Goal: Task Accomplishment & Management: Complete application form

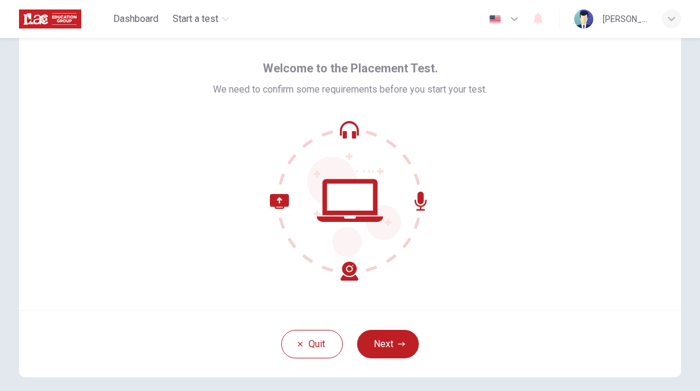
scroll to position [39, 0]
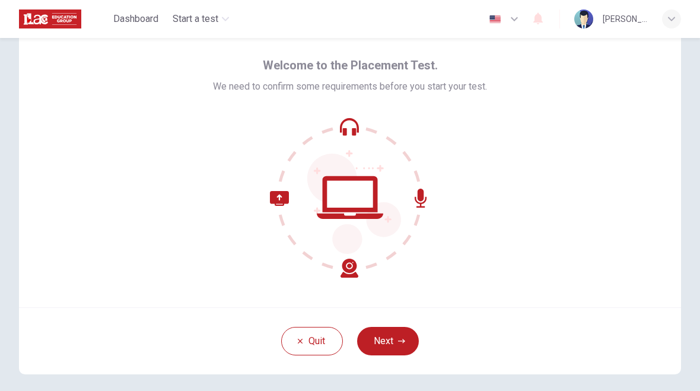
click at [499, 15] on img "button" at bounding box center [495, 19] width 15 height 9
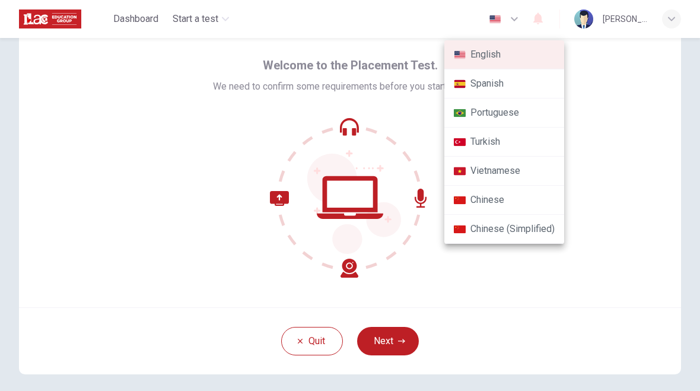
click at [89, 195] on div at bounding box center [350, 195] width 700 height 391
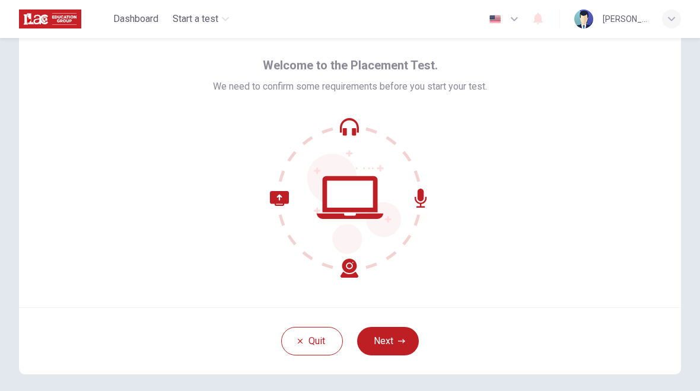
click at [410, 334] on button "Next" at bounding box center [388, 341] width 62 height 28
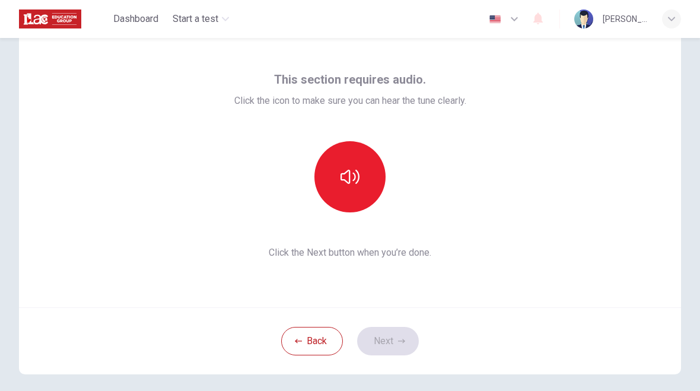
click at [410, 333] on div "Back Next" at bounding box center [350, 340] width 662 height 67
click at [368, 173] on button "button" at bounding box center [349, 176] width 71 height 71
click at [357, 191] on button "button" at bounding box center [349, 176] width 71 height 71
click at [365, 183] on button "button" at bounding box center [349, 176] width 71 height 71
click at [396, 343] on button "Next" at bounding box center [388, 341] width 62 height 28
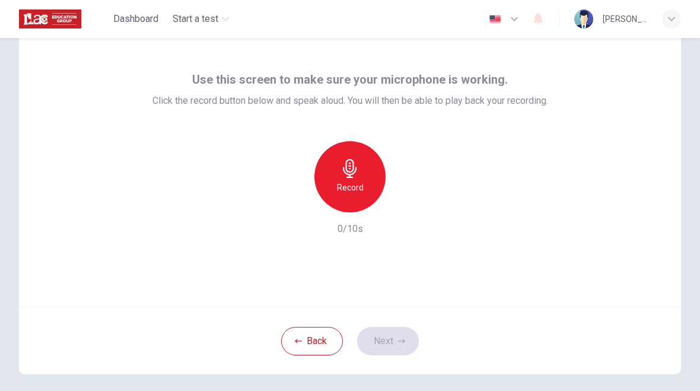
click at [491, 23] on img "button" at bounding box center [495, 19] width 15 height 9
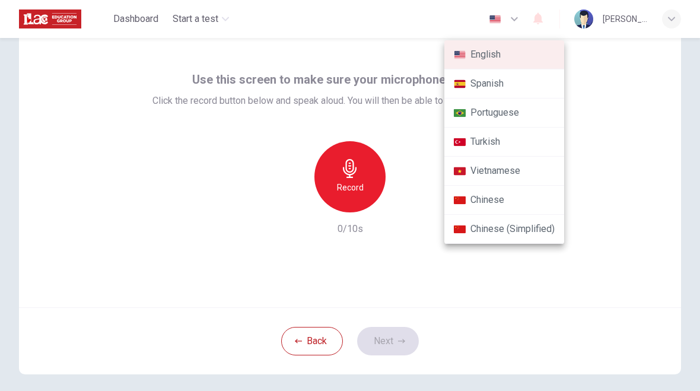
click at [504, 90] on li "Spanish" at bounding box center [504, 83] width 120 height 29
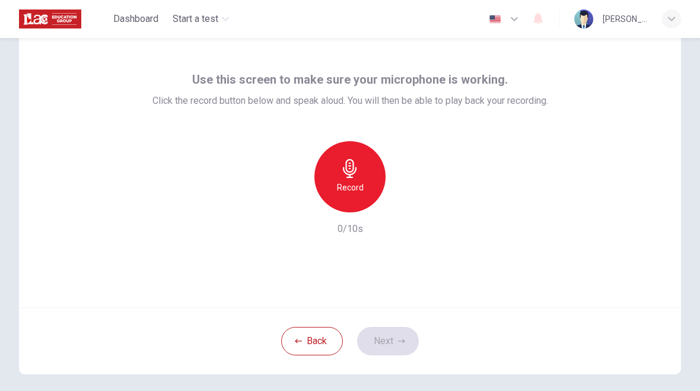
type input "es"
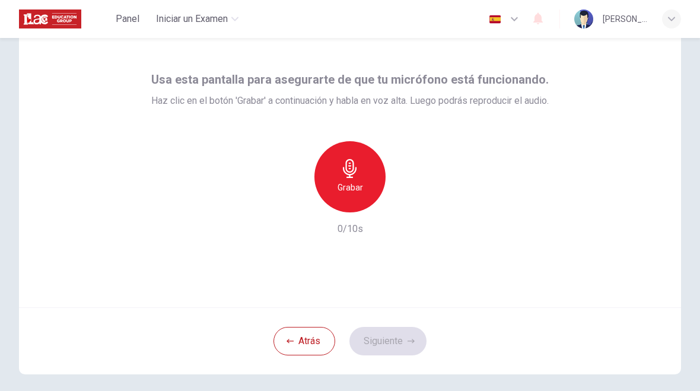
click at [357, 187] on h6 "Grabar" at bounding box center [351, 187] width 26 height 14
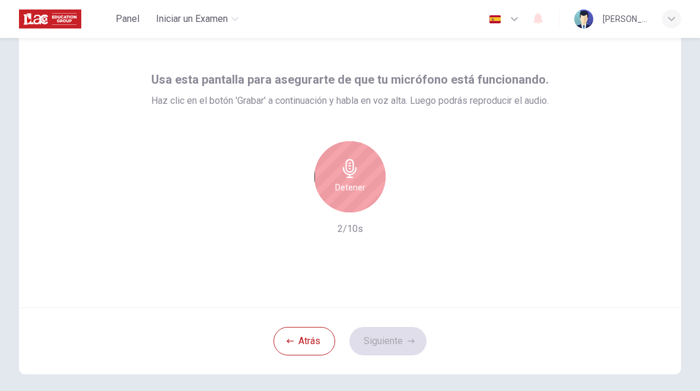
click at [351, 189] on h6 "Detener" at bounding box center [350, 187] width 30 height 14
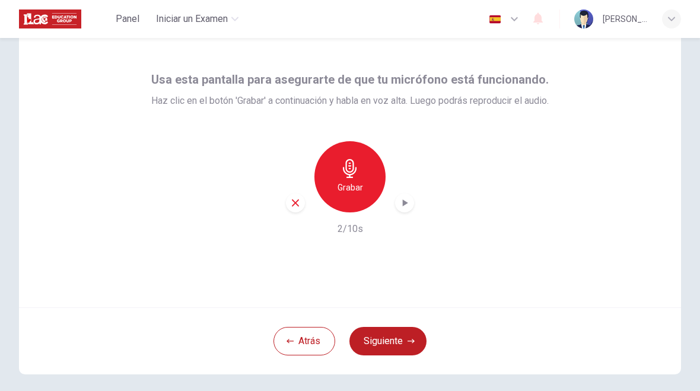
click at [381, 350] on button "Siguiente" at bounding box center [387, 341] width 77 height 28
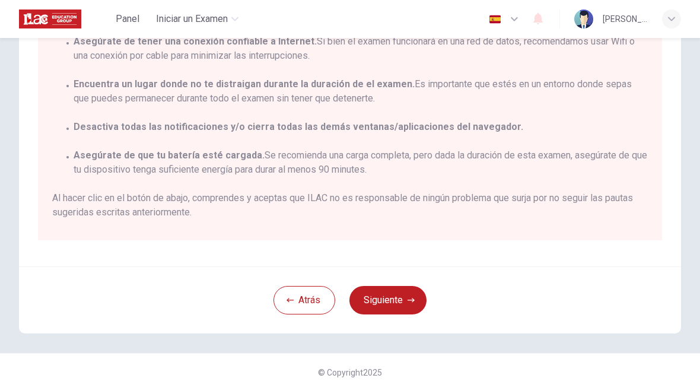
scroll to position [231, 0]
click at [394, 294] on button "Siguiente" at bounding box center [387, 300] width 77 height 28
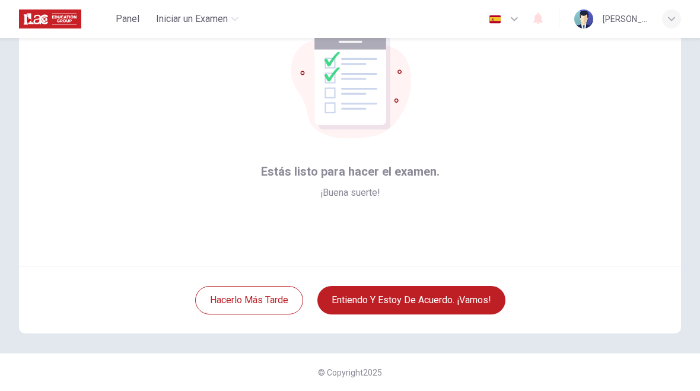
click at [468, 301] on button "Entiendo y estoy de acuerdo. ¡Vamos!" at bounding box center [411, 300] width 188 height 28
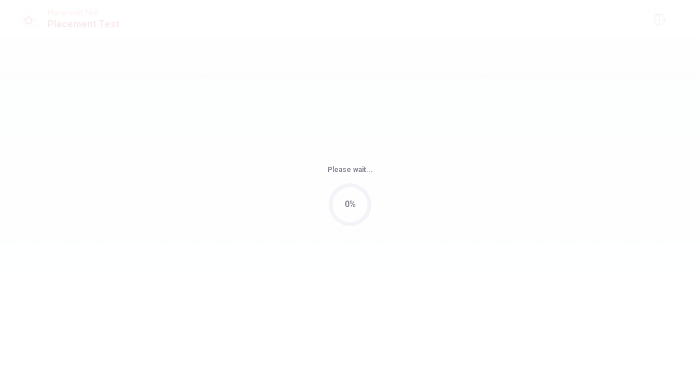
click at [419, 300] on div "Please wait... 0%" at bounding box center [350, 195] width 700 height 391
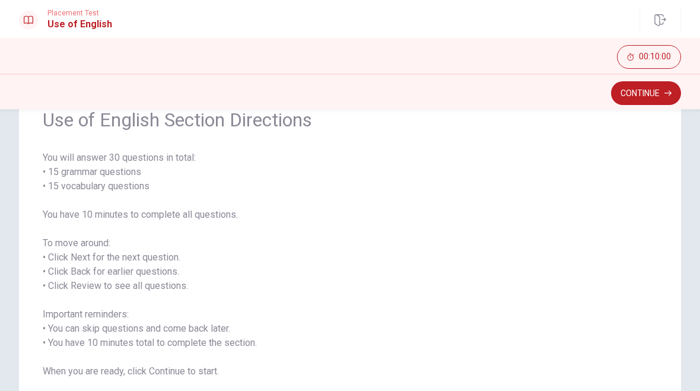
scroll to position [70, 0]
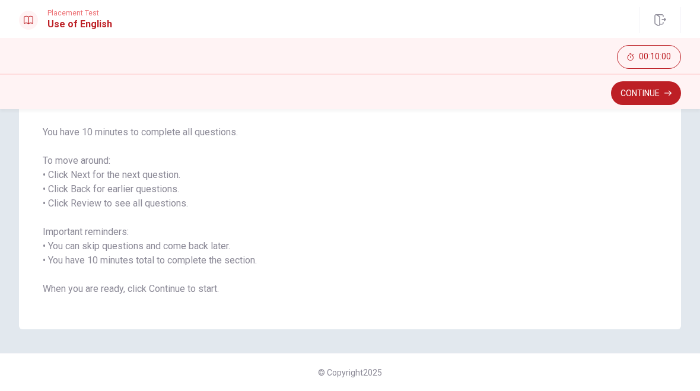
click at [657, 101] on button "Continue" at bounding box center [646, 93] width 70 height 24
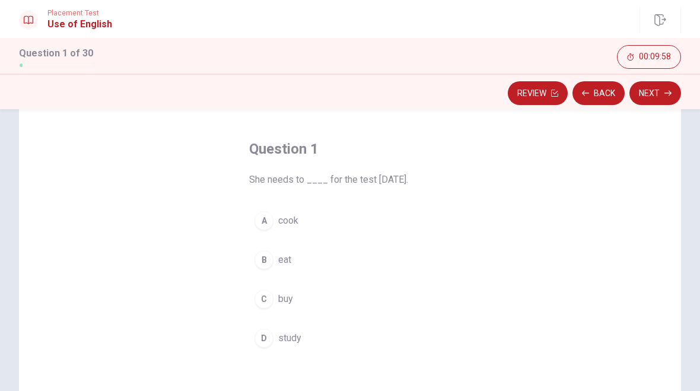
scroll to position [46, 0]
click at [267, 335] on div "D" at bounding box center [263, 333] width 19 height 19
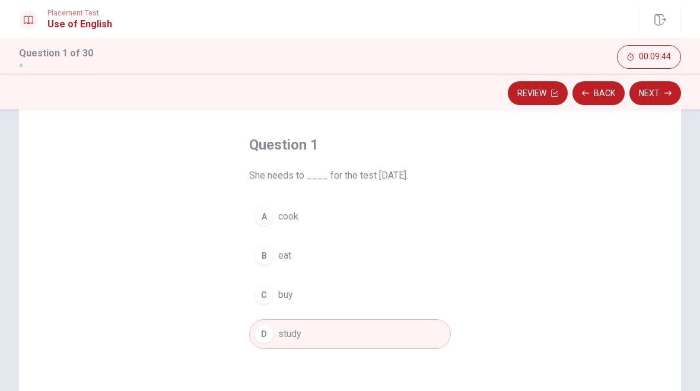
click at [275, 341] on button "D study" at bounding box center [350, 334] width 202 height 30
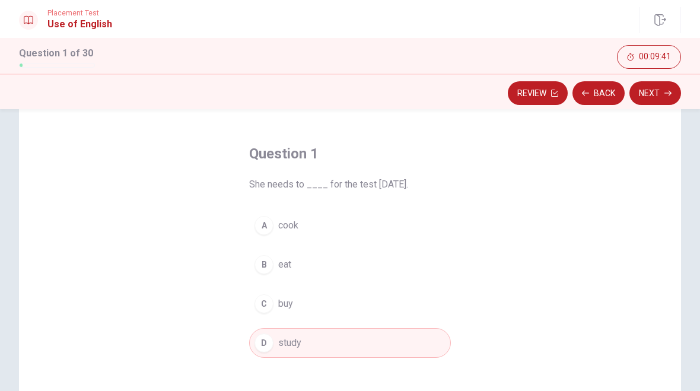
scroll to position [33, 0]
click at [661, 101] on button "Next" at bounding box center [655, 93] width 52 height 24
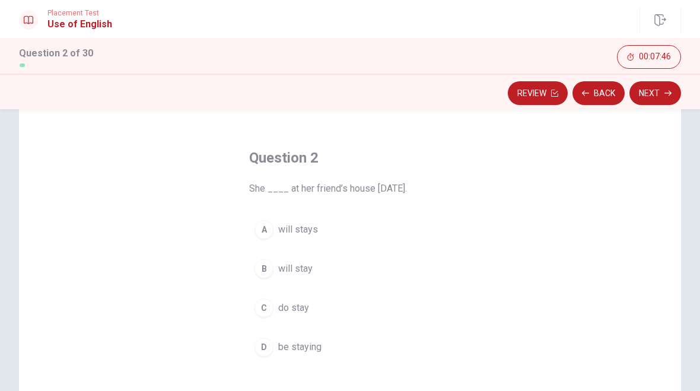
click at [266, 272] on div "B" at bounding box center [263, 268] width 19 height 19
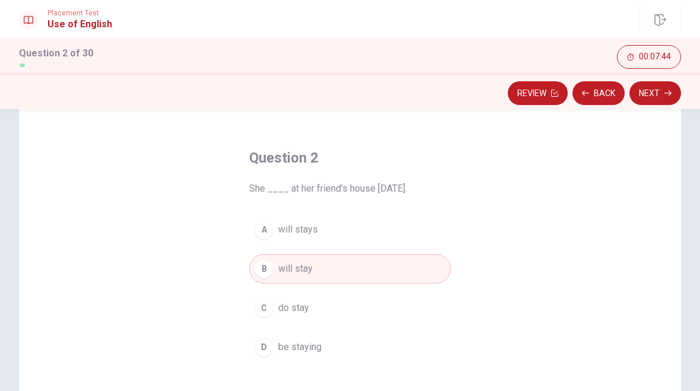
click at [661, 99] on button "Next" at bounding box center [655, 93] width 52 height 24
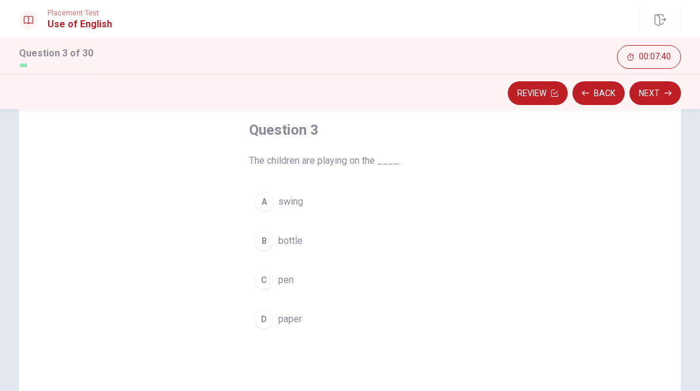
scroll to position [60, 0]
click at [263, 244] on div "B" at bounding box center [263, 242] width 19 height 19
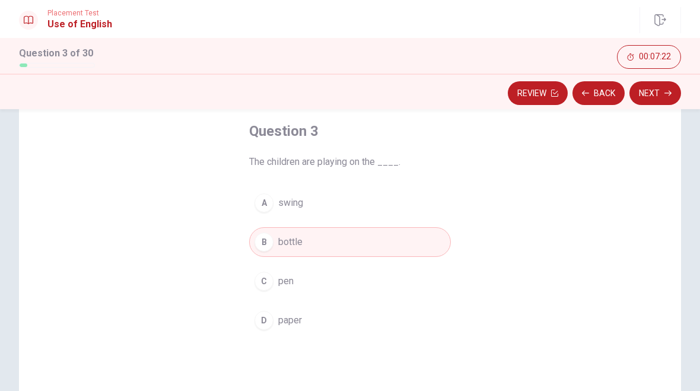
click at [666, 97] on button "Next" at bounding box center [655, 93] width 52 height 24
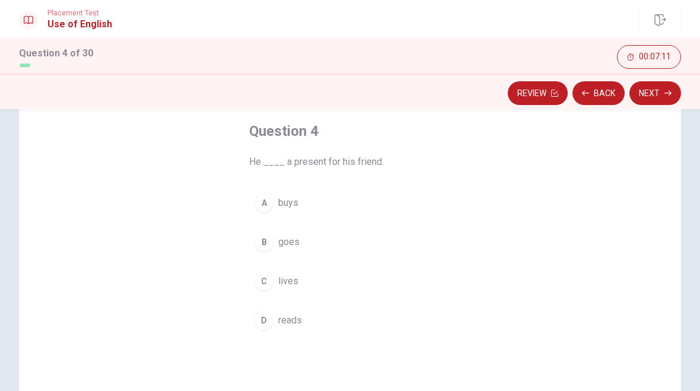
click at [268, 281] on div "C" at bounding box center [263, 281] width 19 height 19
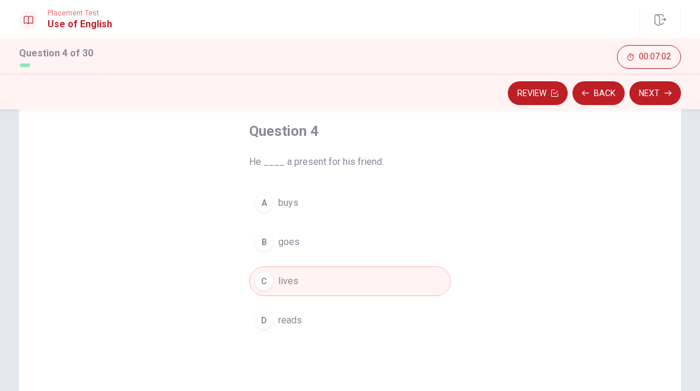
click at [267, 199] on div "A" at bounding box center [263, 202] width 19 height 19
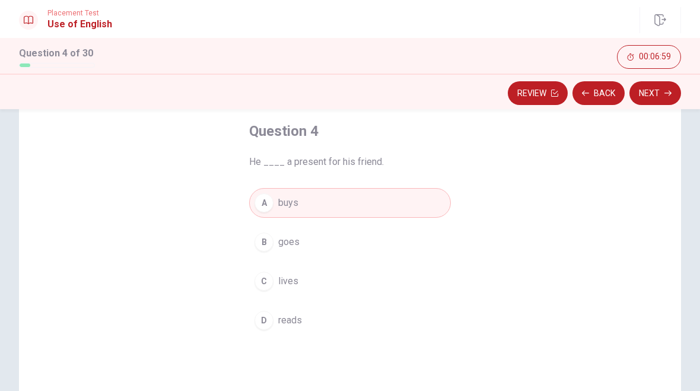
click at [663, 98] on button "Next" at bounding box center [655, 93] width 52 height 24
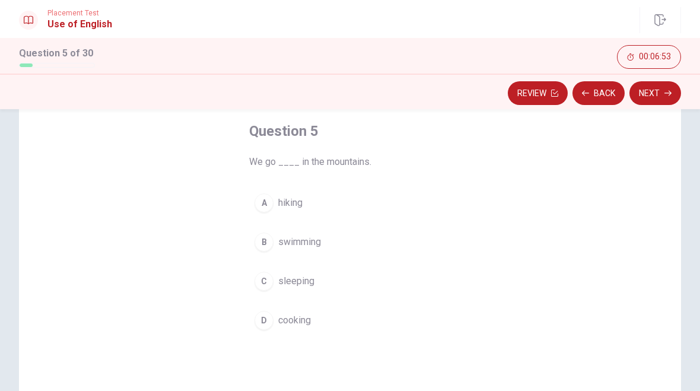
click at [266, 205] on div "A" at bounding box center [263, 202] width 19 height 19
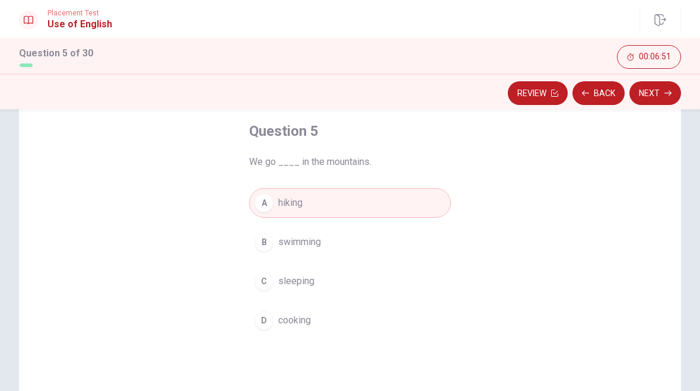
click at [663, 97] on button "Next" at bounding box center [655, 93] width 52 height 24
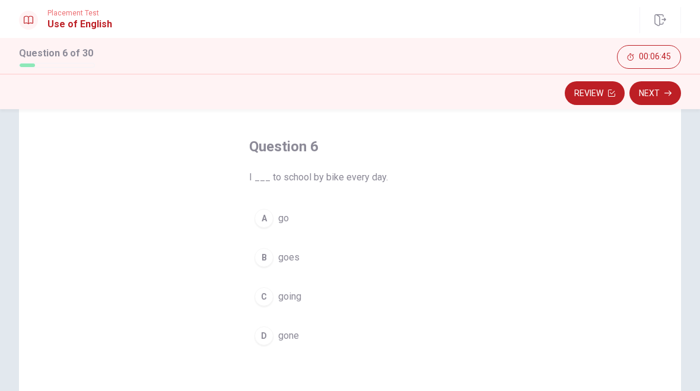
scroll to position [68, 0]
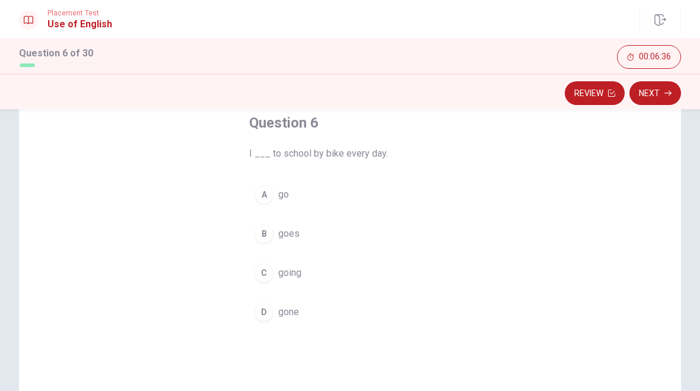
click at [264, 198] on div "A" at bounding box center [263, 194] width 19 height 19
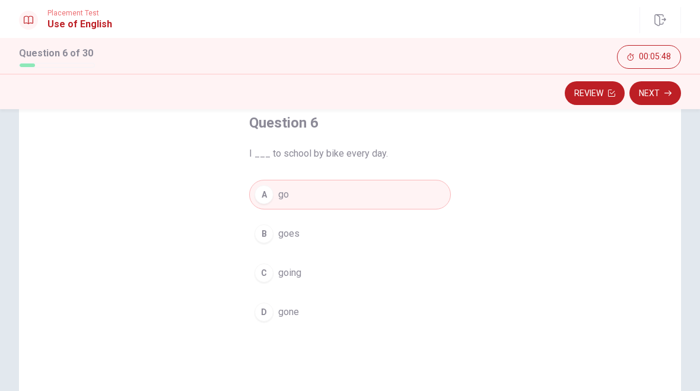
click at [689, 80] on div "Review Next" at bounding box center [350, 92] width 700 height 36
click at [645, 96] on button "Next" at bounding box center [655, 93] width 52 height 24
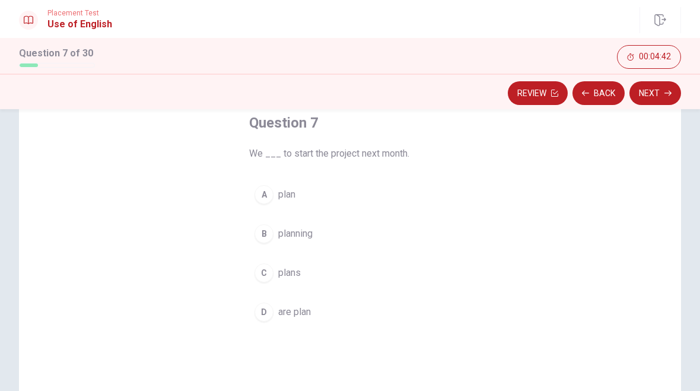
click at [261, 238] on div "B" at bounding box center [263, 233] width 19 height 19
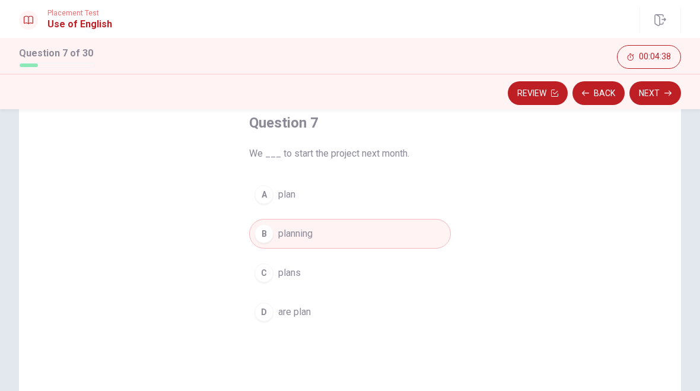
click at [651, 101] on button "Next" at bounding box center [655, 93] width 52 height 24
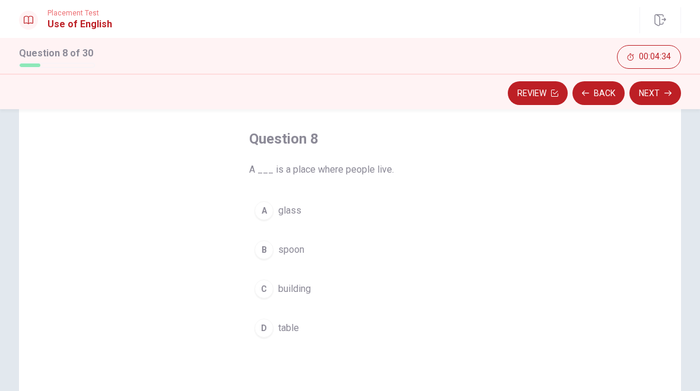
scroll to position [54, 0]
click at [269, 288] on div "C" at bounding box center [263, 287] width 19 height 19
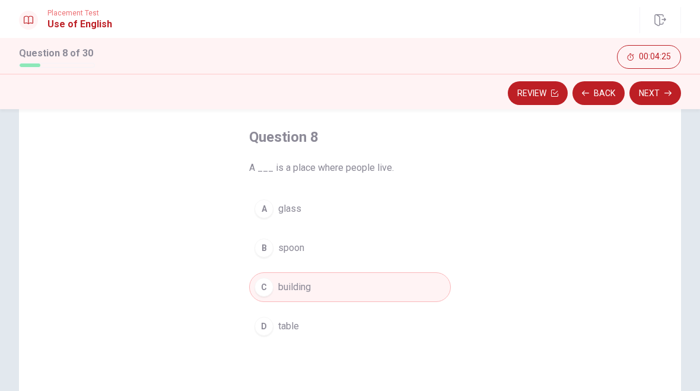
click at [658, 94] on button "Next" at bounding box center [655, 93] width 52 height 24
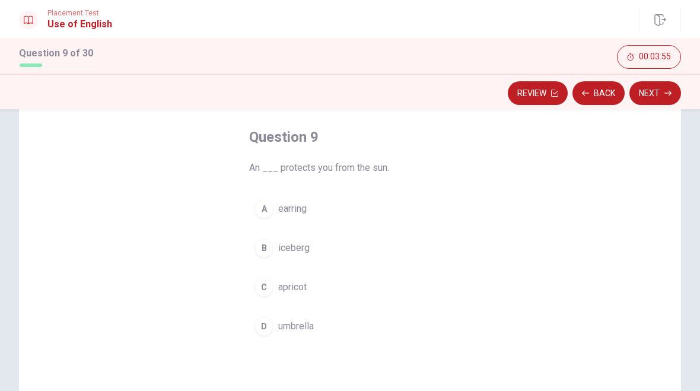
click at [268, 326] on div "D" at bounding box center [263, 326] width 19 height 19
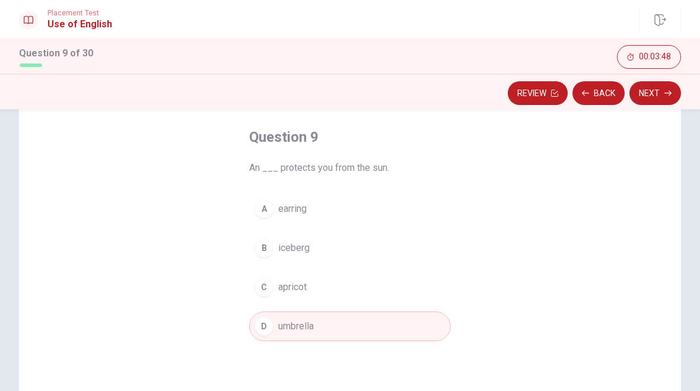
click at [657, 96] on button "Next" at bounding box center [655, 93] width 52 height 24
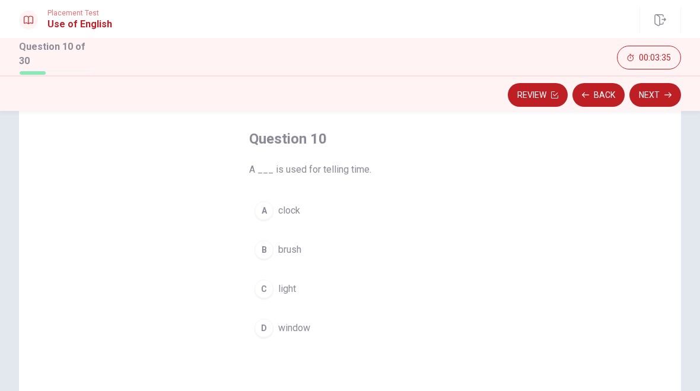
click at [265, 205] on div "A" at bounding box center [263, 210] width 19 height 19
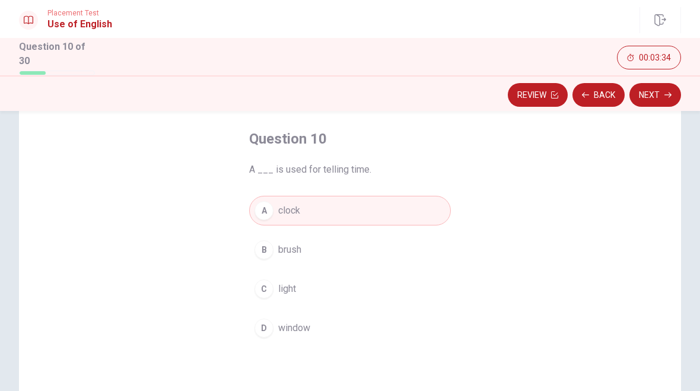
click at [664, 95] on button "Next" at bounding box center [655, 95] width 52 height 24
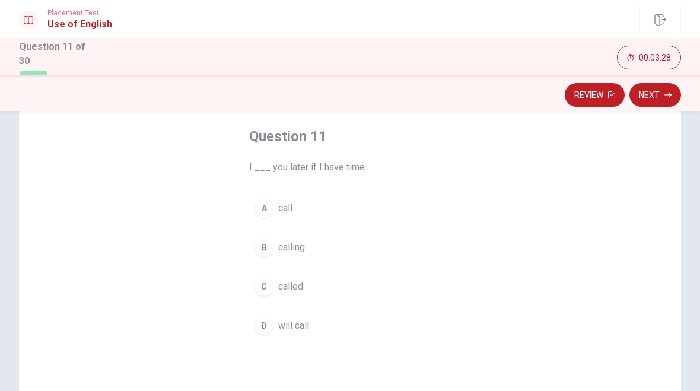
scroll to position [58, 0]
click at [269, 202] on div "A" at bounding box center [263, 207] width 19 height 19
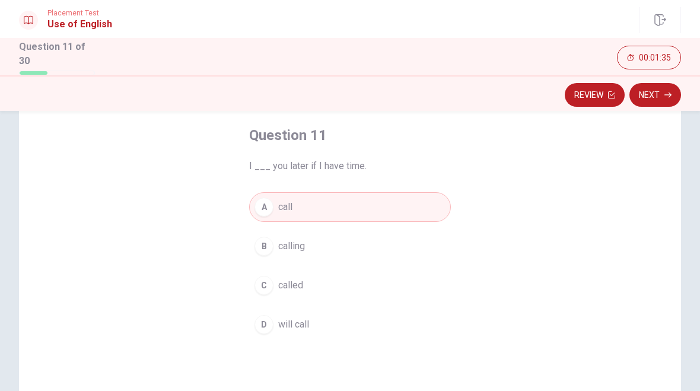
click at [651, 92] on button "Next" at bounding box center [655, 95] width 52 height 24
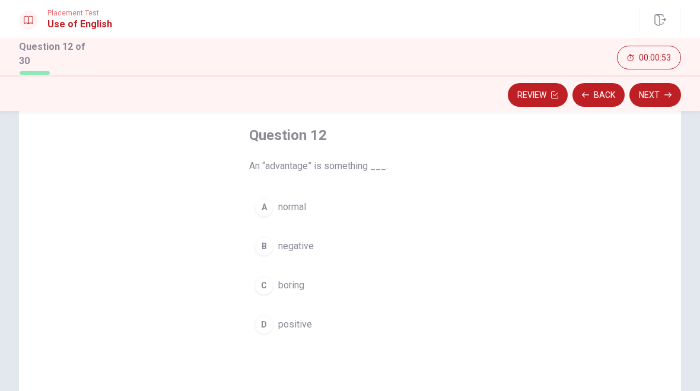
click at [264, 324] on div "D" at bounding box center [263, 324] width 19 height 19
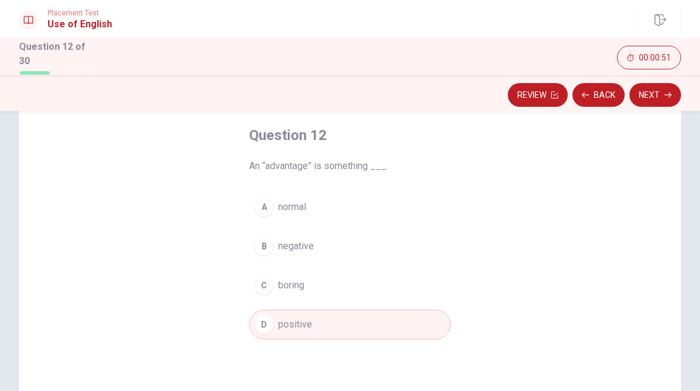
click at [658, 94] on button "Next" at bounding box center [655, 95] width 52 height 24
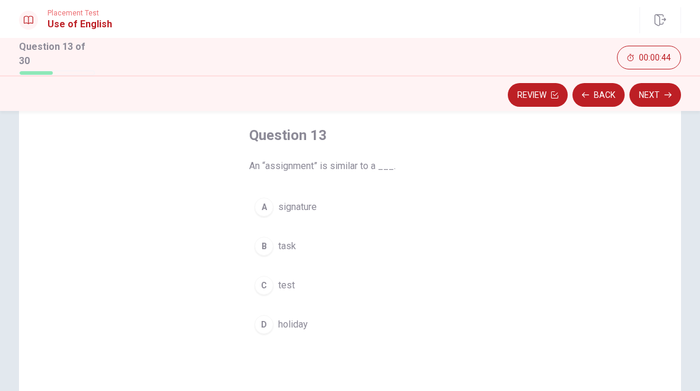
click at [265, 208] on div "A" at bounding box center [263, 207] width 19 height 19
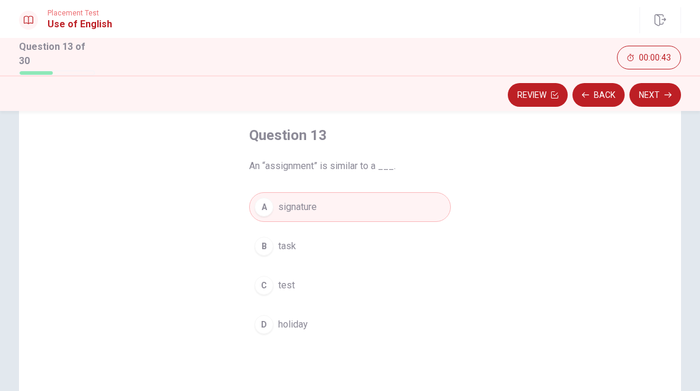
click at [657, 100] on button "Next" at bounding box center [655, 95] width 52 height 24
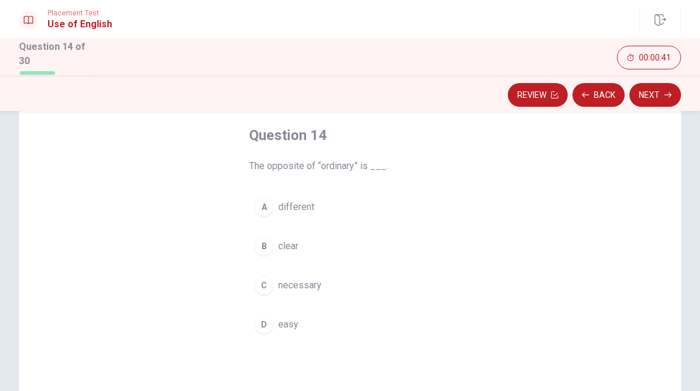
click at [596, 94] on button "Back" at bounding box center [598, 95] width 52 height 24
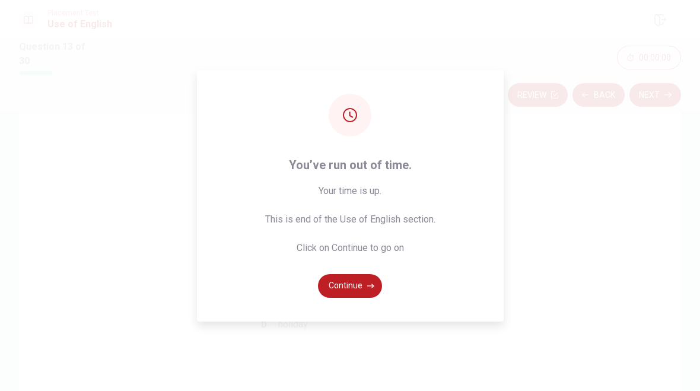
click at [352, 292] on button "Continue" at bounding box center [350, 286] width 64 height 24
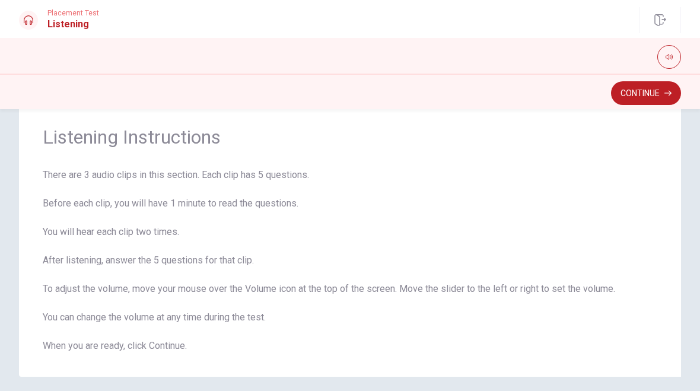
scroll to position [30, 0]
click at [648, 93] on button "Continue" at bounding box center [646, 93] width 70 height 24
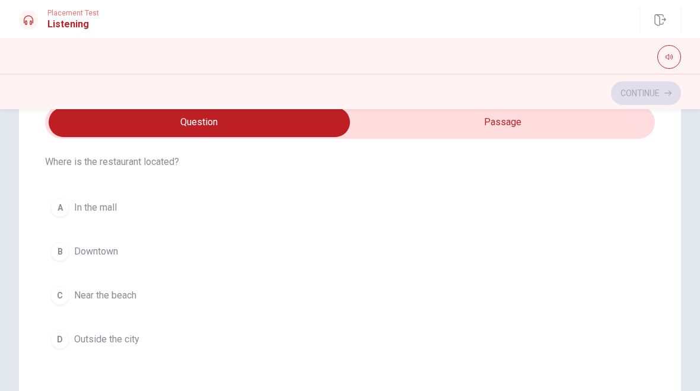
scroll to position [55, 0]
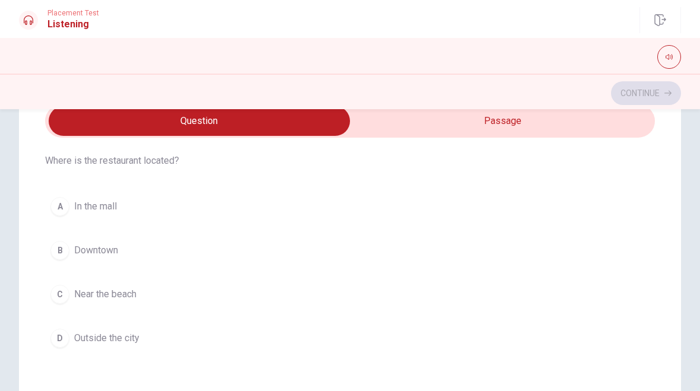
type input "7"
click at [96, 125] on input "checkbox" at bounding box center [199, 121] width 915 height 30
checkbox input "true"
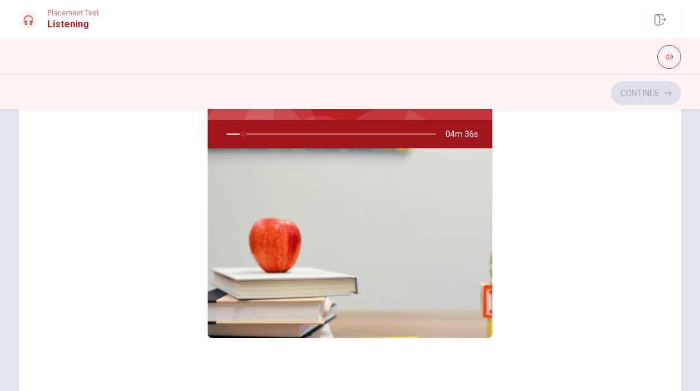
scroll to position [161, 0]
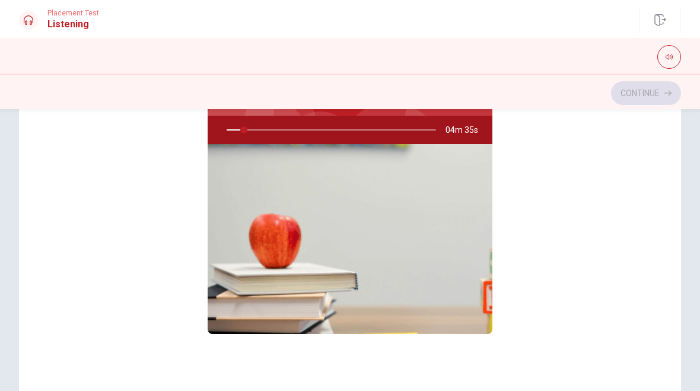
click at [78, 187] on div "Choosing a Restaurant 04m 35s" at bounding box center [350, 194] width 610 height 458
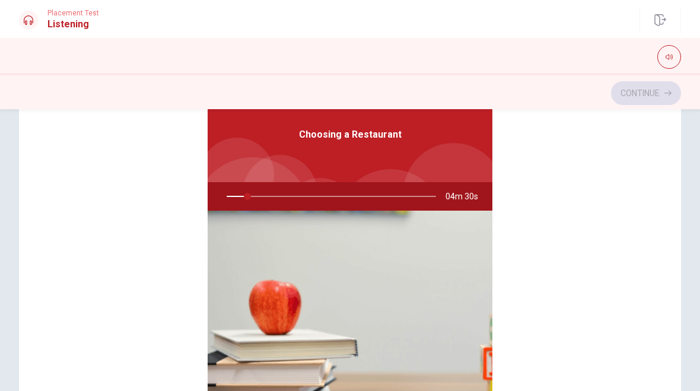
scroll to position [0, 0]
click at [94, 177] on div "Choosing a Restaurant 04m 22s" at bounding box center [350, 260] width 610 height 458
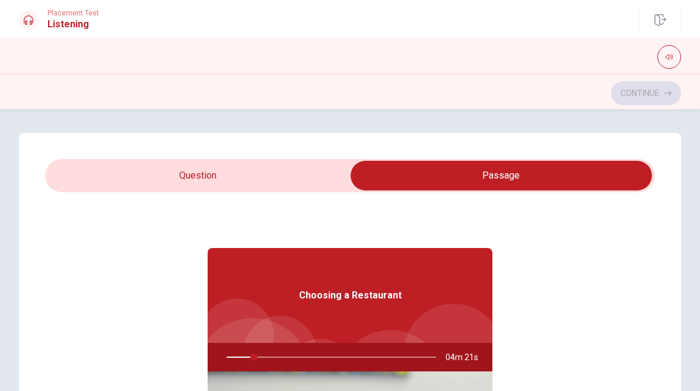
type input "13"
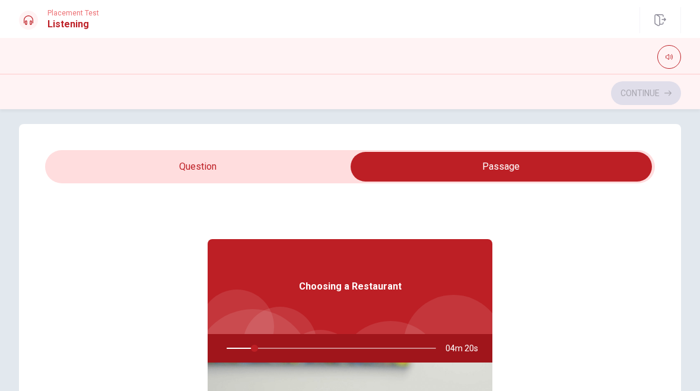
scroll to position [36, 0]
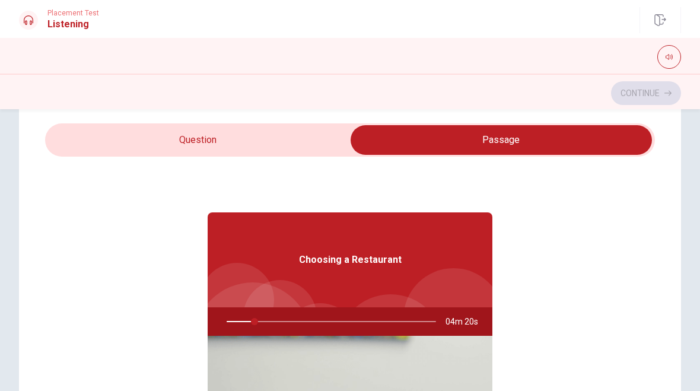
click at [190, 140] on input "checkbox" at bounding box center [501, 140] width 915 height 30
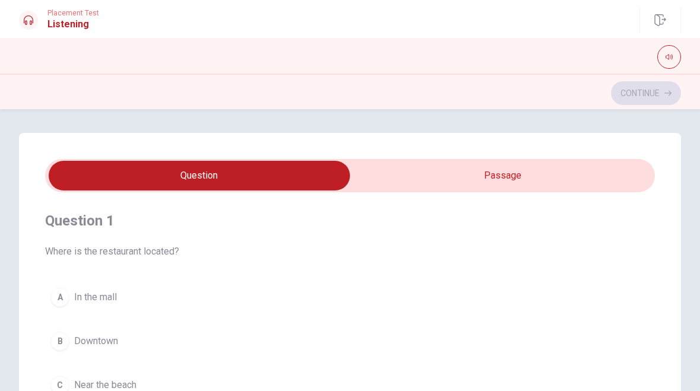
scroll to position [0, 0]
click at [37, 33] on div "Placement Test Listening Continue" at bounding box center [350, 19] width 700 height 38
click at [38, 16] on div "Placement Test Listening" at bounding box center [59, 20] width 80 height 23
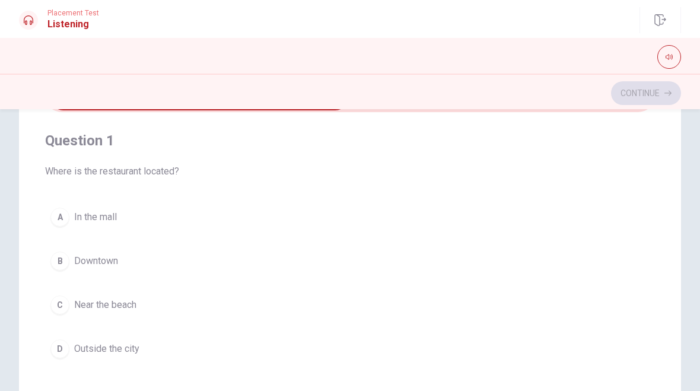
scroll to position [92, 0]
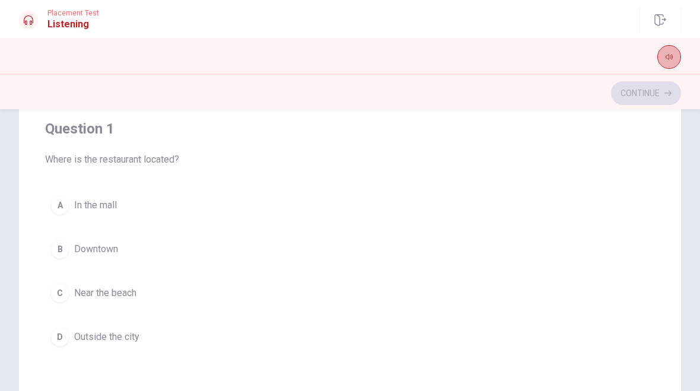
click at [674, 57] on button "button" at bounding box center [669, 57] width 24 height 24
click at [671, 58] on icon "button" at bounding box center [669, 56] width 7 height 7
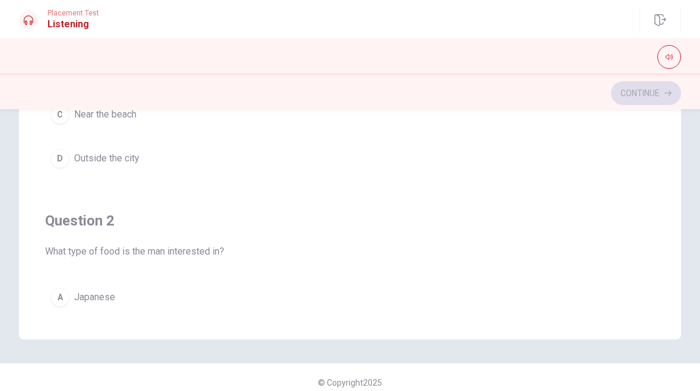
scroll to position [275, 0]
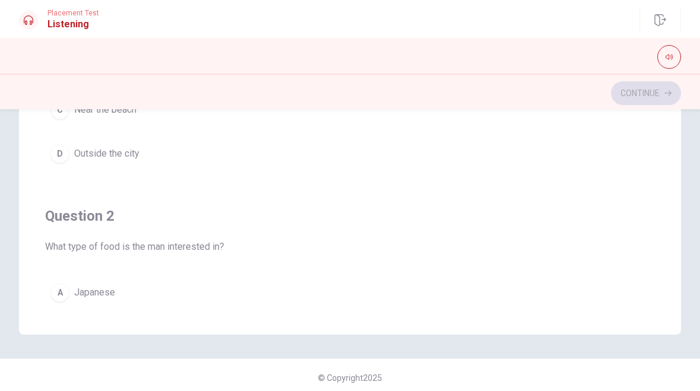
click at [62, 295] on div "A" at bounding box center [59, 292] width 19 height 19
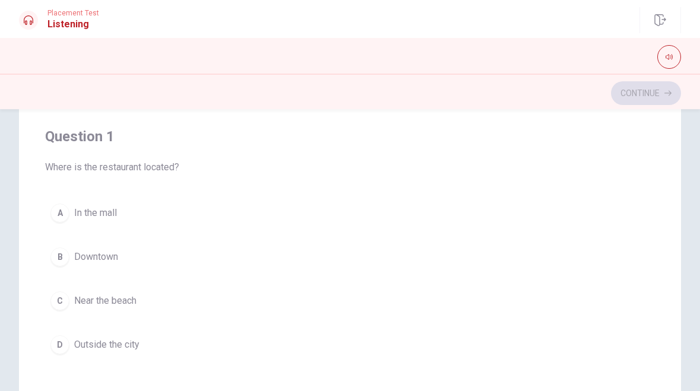
scroll to position [81, 0]
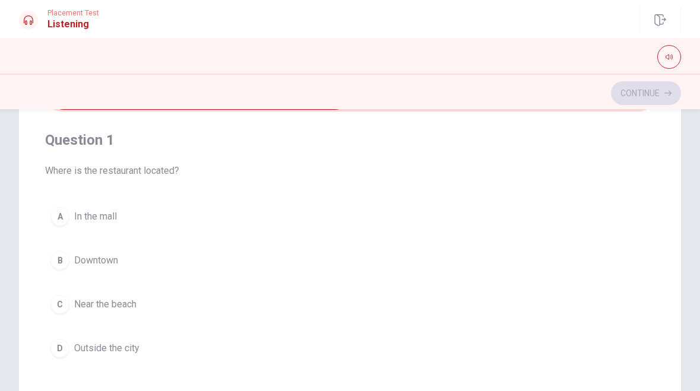
click at [51, 256] on div "B" at bounding box center [59, 260] width 19 height 19
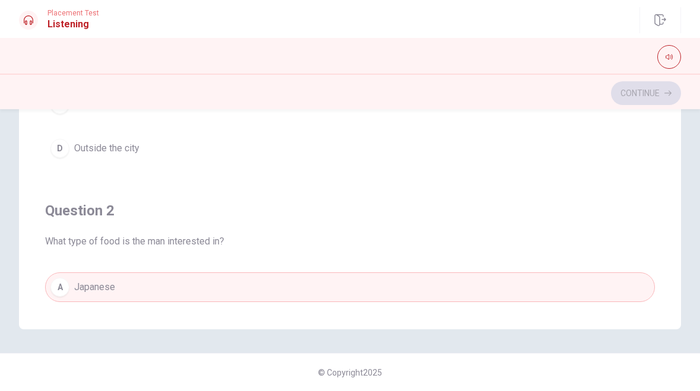
click at [658, 94] on div "Continue" at bounding box center [350, 93] width 662 height 23
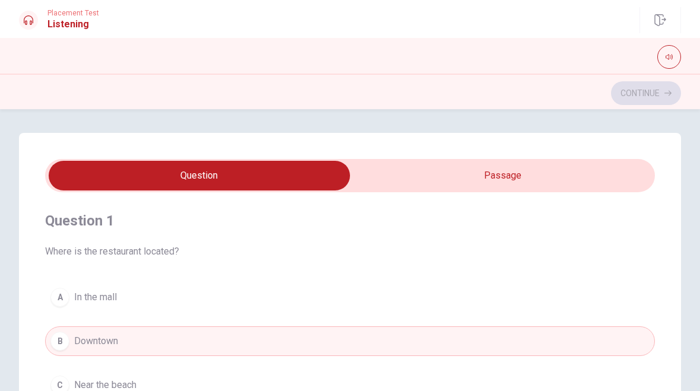
scroll to position [-3, 0]
click at [597, 174] on input "checkbox" at bounding box center [199, 176] width 915 height 30
checkbox input "true"
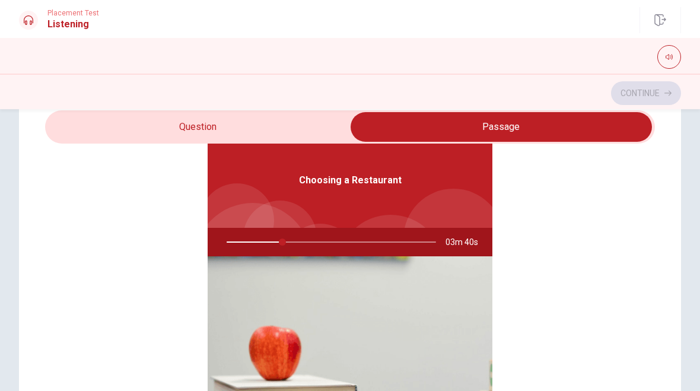
scroll to position [53, 0]
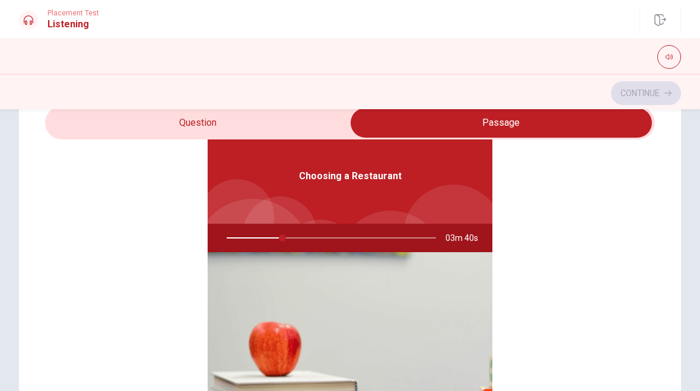
click at [63, 249] on div "Choosing a Restaurant 03m 40s" at bounding box center [350, 302] width 610 height 458
type input "45"
click at [146, 135] on input "checkbox" at bounding box center [501, 123] width 915 height 30
checkbox input "false"
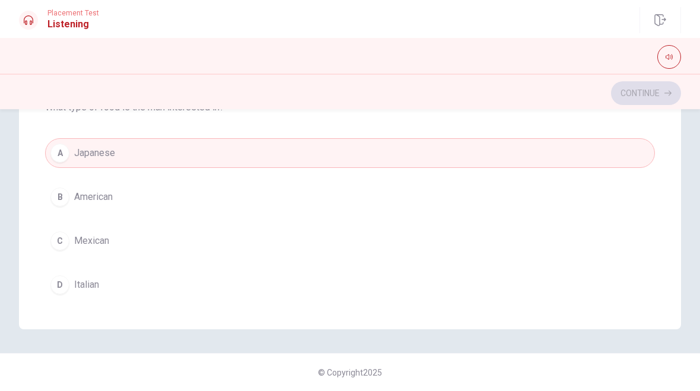
scroll to position [141, 0]
click at [58, 282] on div "D" at bounding box center [59, 277] width 19 height 19
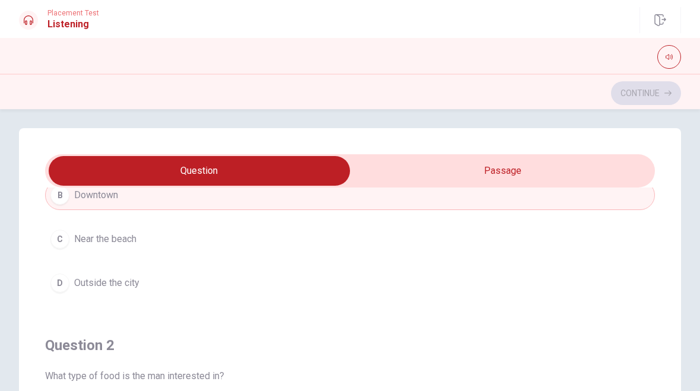
click at [662, 99] on div "Continue" at bounding box center [350, 93] width 662 height 23
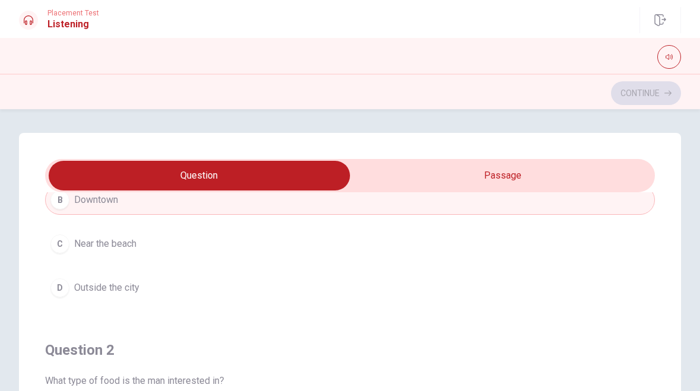
scroll to position [0, 0]
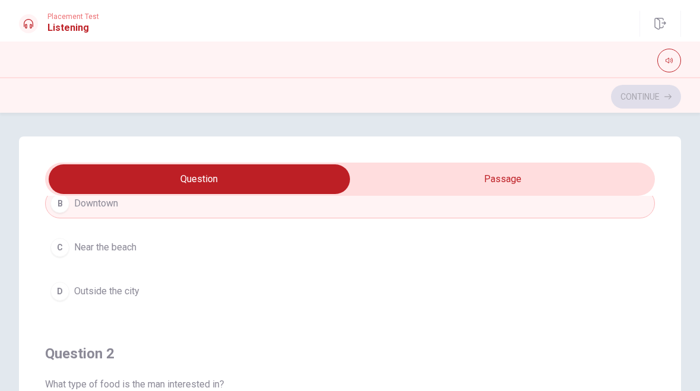
type input "48"
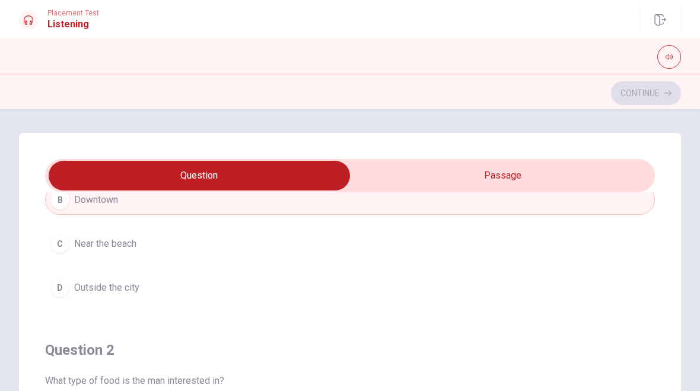
click at [597, 176] on input "checkbox" at bounding box center [199, 176] width 915 height 30
checkbox input "true"
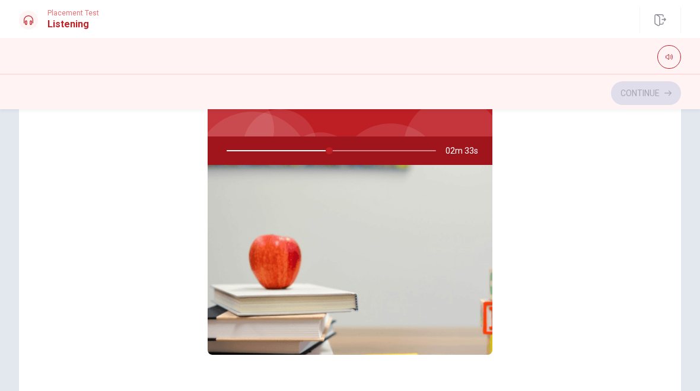
scroll to position [133, 0]
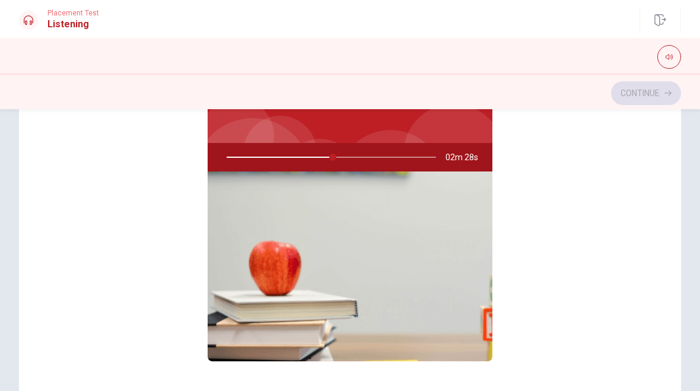
click at [657, 96] on div "Continue" at bounding box center [350, 93] width 662 height 23
click at [657, 95] on div "Continue" at bounding box center [350, 93] width 662 height 23
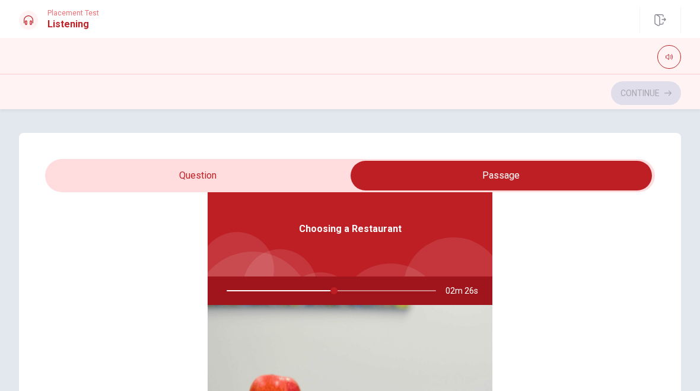
scroll to position [0, 0]
type input "52"
click at [137, 168] on input "checkbox" at bounding box center [501, 176] width 915 height 30
checkbox input "false"
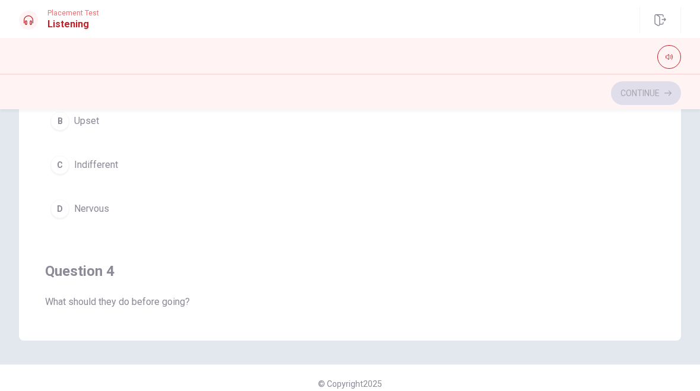
scroll to position [493, 0]
click at [59, 159] on div "C" at bounding box center [59, 163] width 19 height 19
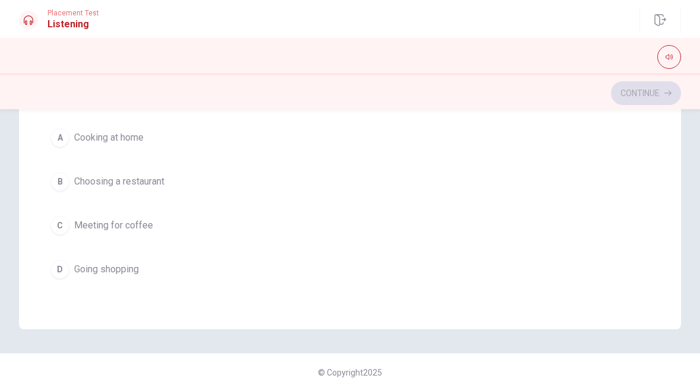
scroll to position [961, 0]
click at [63, 182] on div "B" at bounding box center [59, 181] width 19 height 19
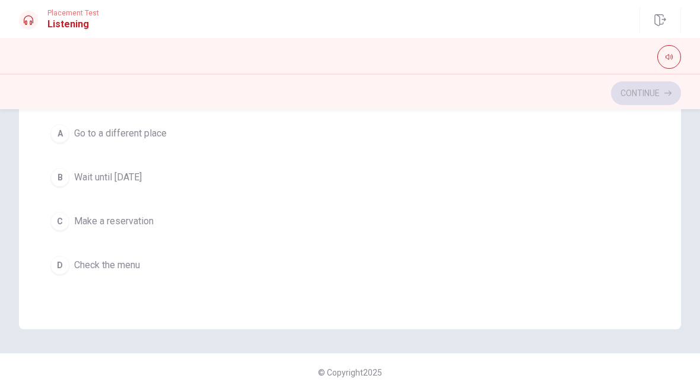
scroll to position [695, 0]
click at [66, 220] on div "C" at bounding box center [59, 220] width 19 height 19
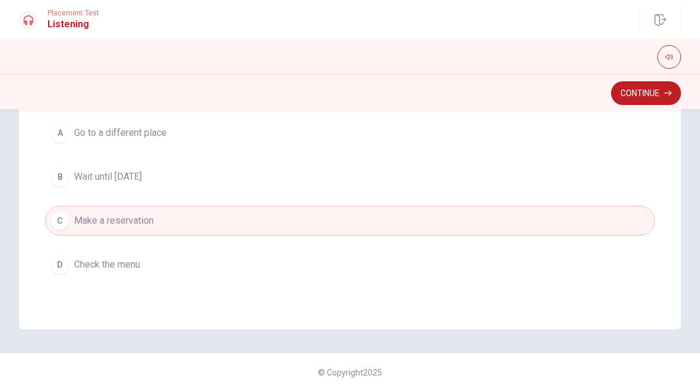
click at [651, 97] on button "Continue" at bounding box center [646, 93] width 70 height 24
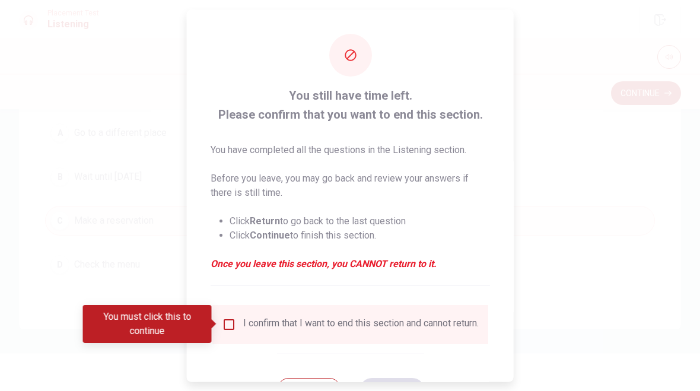
click at [231, 323] on input "You must click this to continue" at bounding box center [229, 324] width 14 height 14
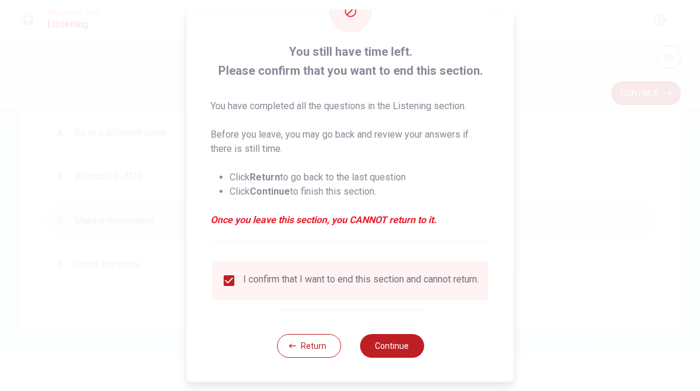
scroll to position [52, 0]
click at [389, 346] on button "Continue" at bounding box center [391, 346] width 64 height 24
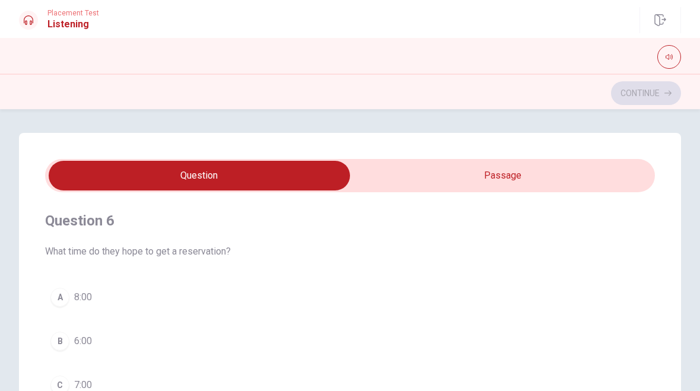
scroll to position [0, 0]
type input "2"
click at [608, 174] on input "checkbox" at bounding box center [199, 176] width 915 height 30
checkbox input "true"
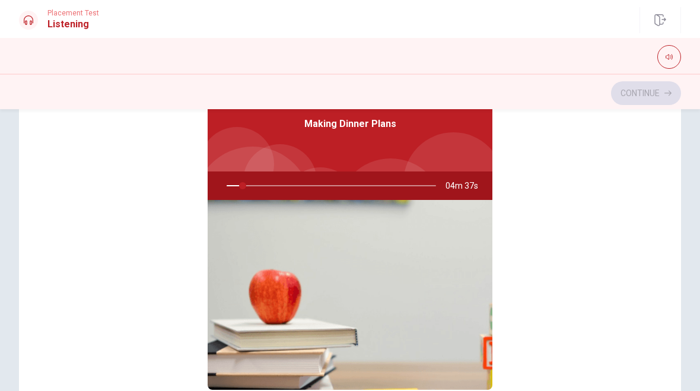
scroll to position [53, 0]
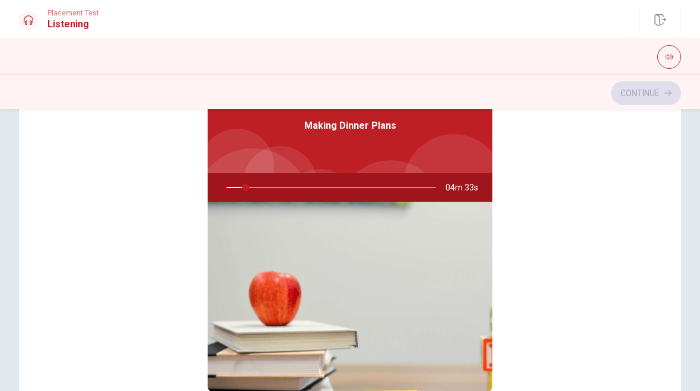
click at [275, 272] on img at bounding box center [350, 297] width 285 height 190
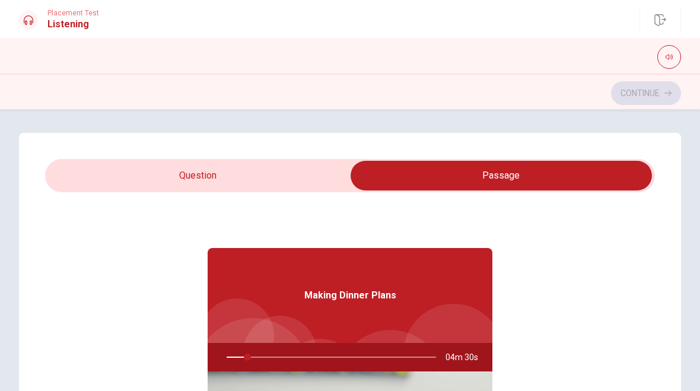
scroll to position [0, 0]
type input "12"
click at [132, 173] on input "checkbox" at bounding box center [501, 176] width 915 height 30
checkbox input "false"
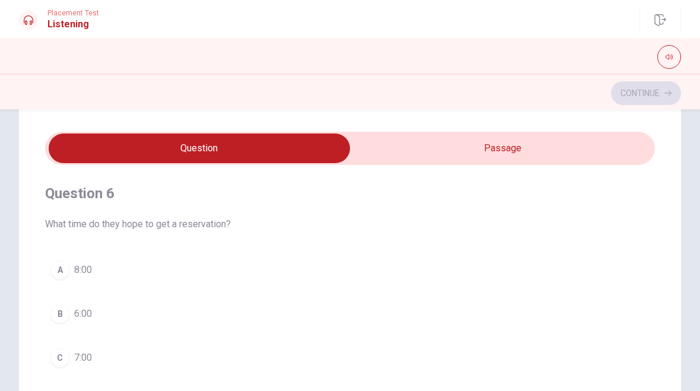
scroll to position [20, 0]
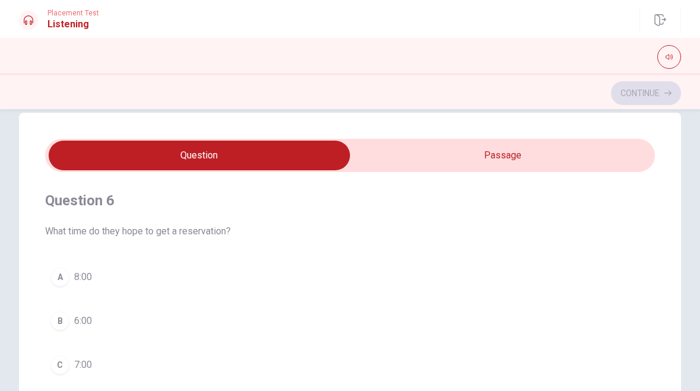
click at [665, 58] on button "button" at bounding box center [669, 57] width 24 height 24
click at [677, 58] on button "button" at bounding box center [669, 57] width 24 height 24
type input "13"
click at [598, 142] on input "checkbox" at bounding box center [199, 156] width 915 height 30
checkbox input "true"
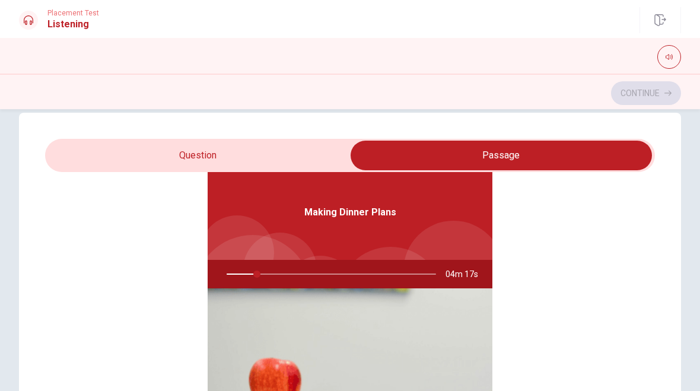
scroll to position [62, 0]
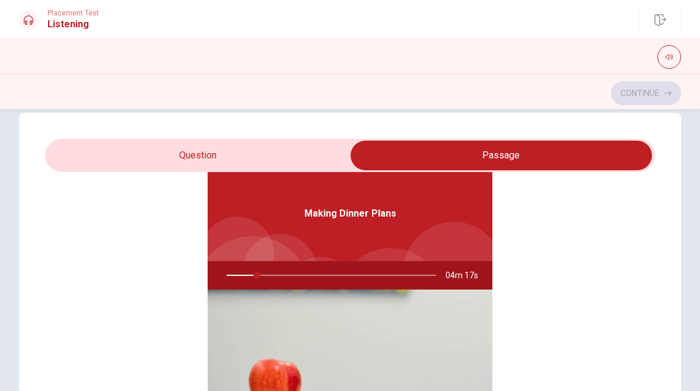
type input "15"
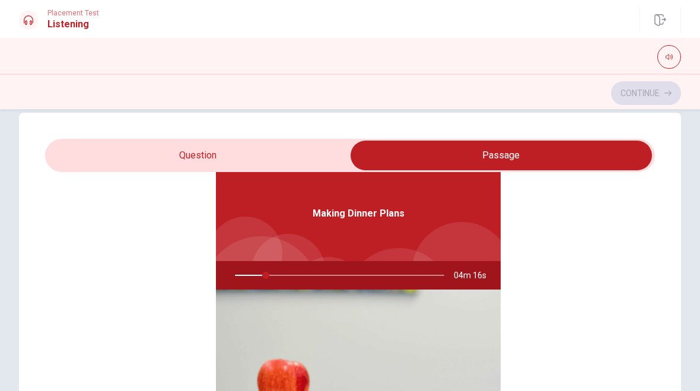
checkbox input "false"
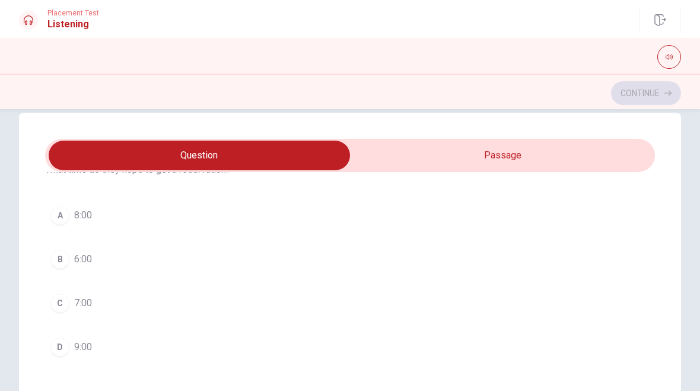
type input "15"
click at [450, 149] on input "checkbox" at bounding box center [199, 156] width 915 height 30
checkbox input "true"
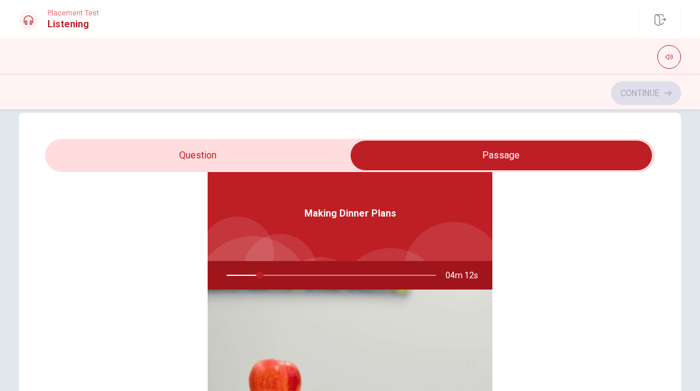
click at [368, 265] on div at bounding box center [328, 275] width 233 height 28
click at [368, 264] on div at bounding box center [328, 275] width 233 height 28
click at [387, 203] on div "Making Dinner Plans" at bounding box center [350, 213] width 285 height 95
click at [387, 265] on div at bounding box center [328, 275] width 233 height 28
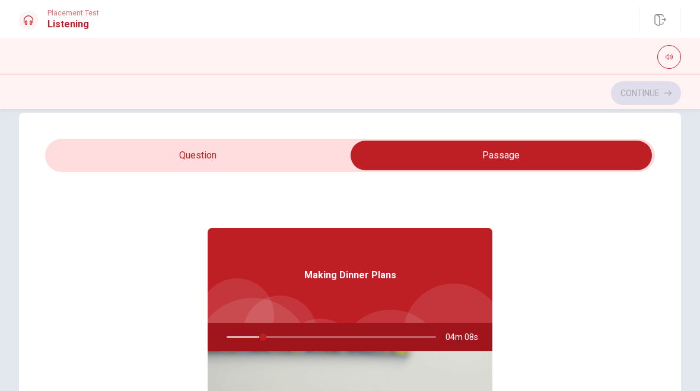
type input "18"
click at [147, 148] on input "checkbox" at bounding box center [501, 156] width 915 height 30
checkbox input "false"
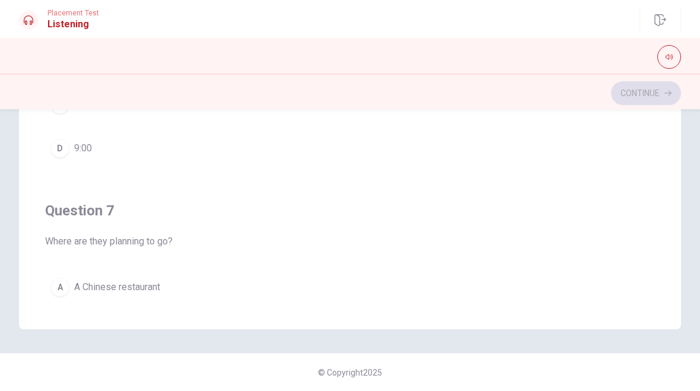
scroll to position [0, 0]
click at [27, 17] on icon at bounding box center [28, 19] width 9 height 9
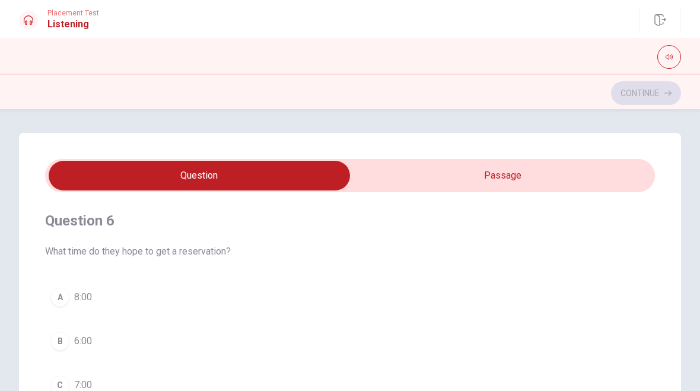
type input "22"
click at [481, 174] on input "checkbox" at bounding box center [199, 176] width 915 height 30
checkbox input "true"
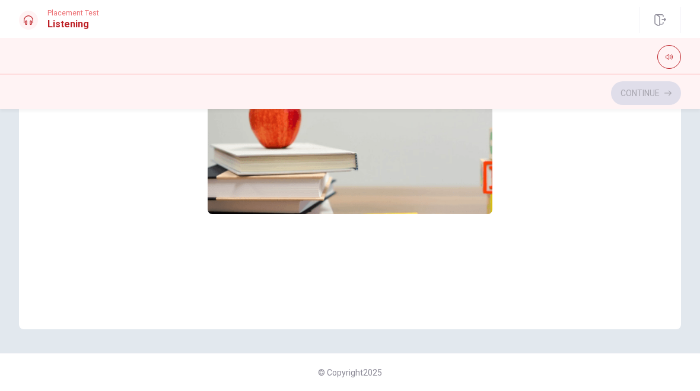
scroll to position [172, 0]
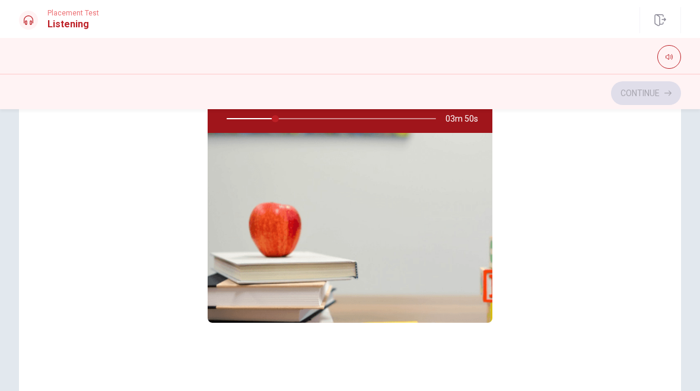
click at [386, 241] on img at bounding box center [350, 228] width 285 height 190
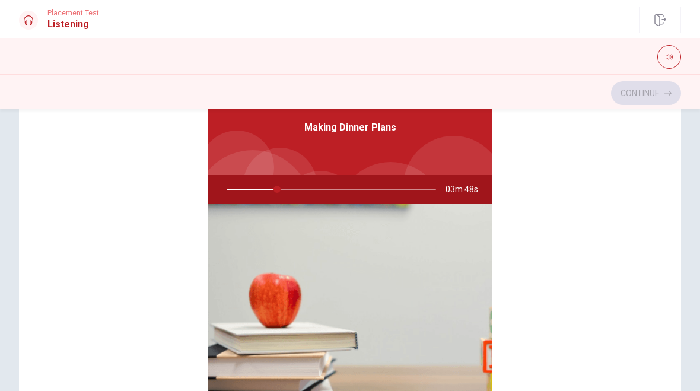
scroll to position [164, 0]
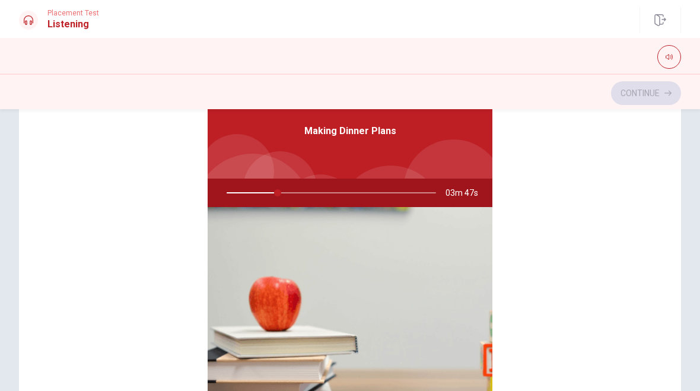
click at [285, 192] on div at bounding box center [328, 193] width 233 height 28
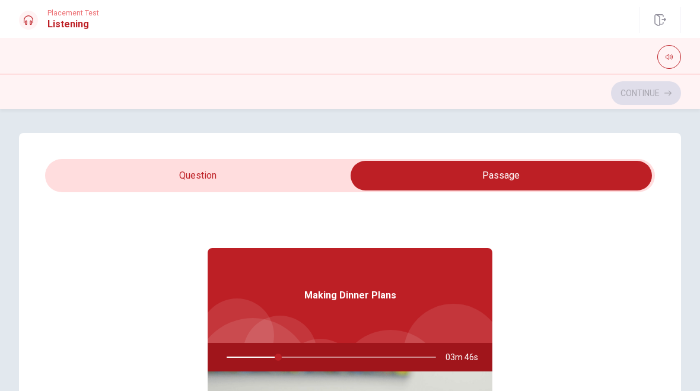
scroll to position [0, 0]
click at [347, 347] on div at bounding box center [328, 357] width 233 height 28
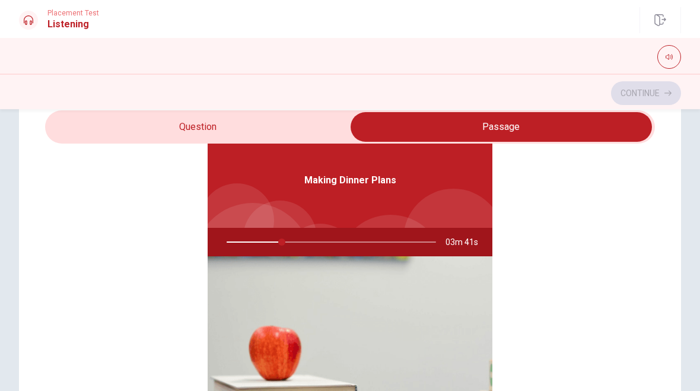
scroll to position [53, 0]
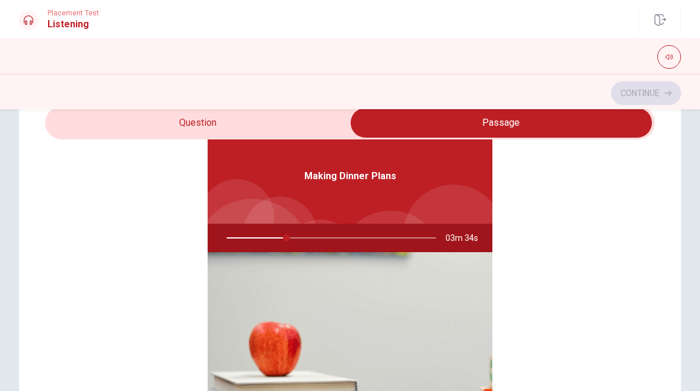
type input "29"
click at [100, 125] on input "checkbox" at bounding box center [501, 123] width 915 height 30
checkbox input "false"
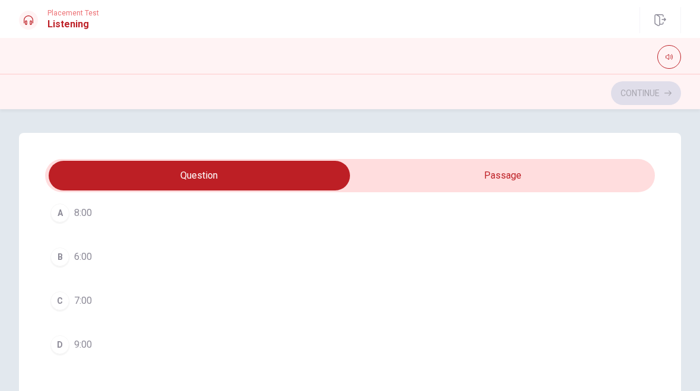
scroll to position [88, 0]
click at [61, 294] on div "C" at bounding box center [59, 297] width 19 height 19
click at [62, 317] on div "C" at bounding box center [59, 316] width 19 height 19
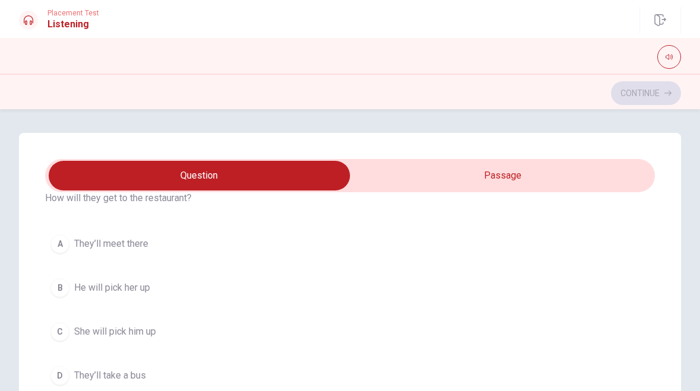
scroll to position [864, 0]
click at [64, 242] on div "A" at bounding box center [59, 244] width 19 height 19
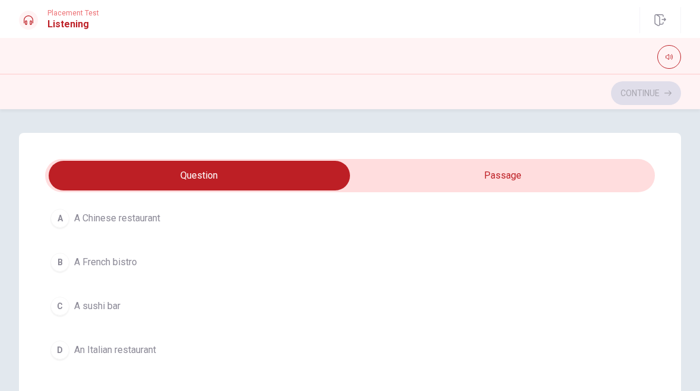
scroll to position [352, 0]
type input "58"
click at [445, 167] on input "checkbox" at bounding box center [199, 176] width 915 height 30
checkbox input "true"
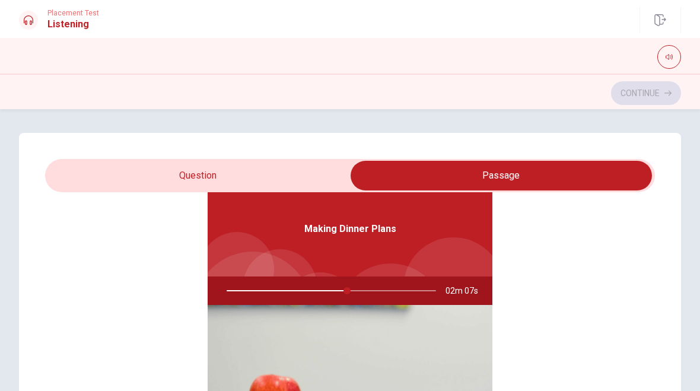
scroll to position [66, 0]
type input "59"
click at [155, 176] on input "checkbox" at bounding box center [501, 176] width 915 height 30
checkbox input "false"
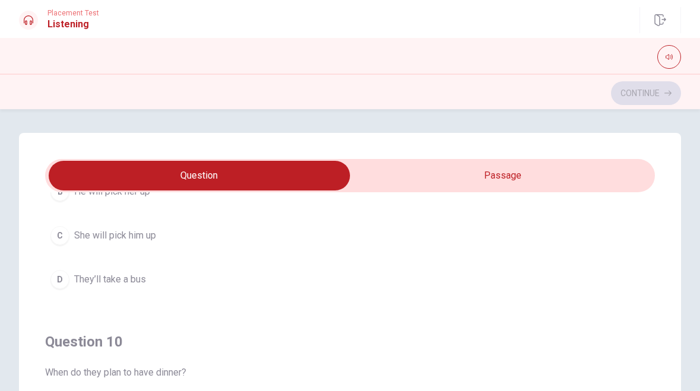
scroll to position [961, 0]
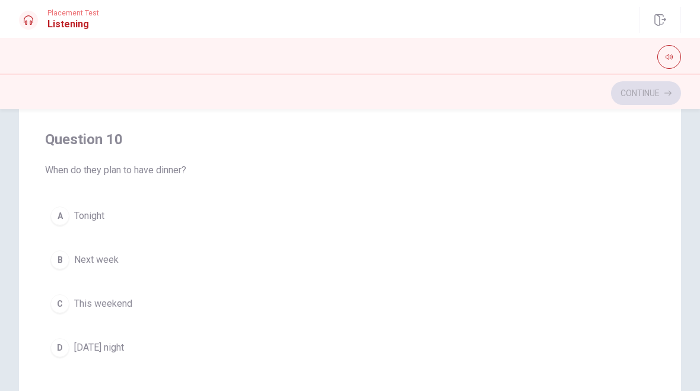
click at [52, 275] on div "A Tonight B Next week C This weekend D [DATE] night" at bounding box center [350, 281] width 610 height 161
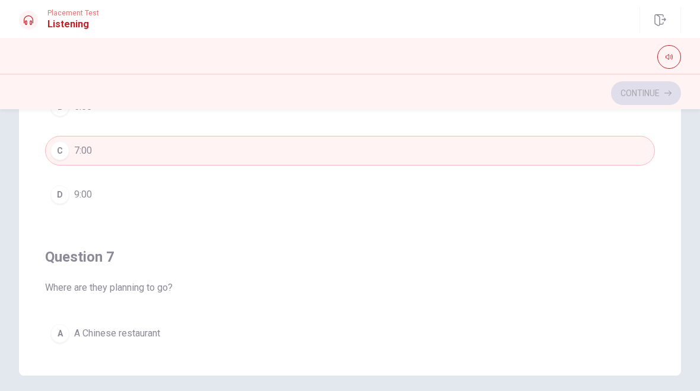
scroll to position [0, 0]
type input "65"
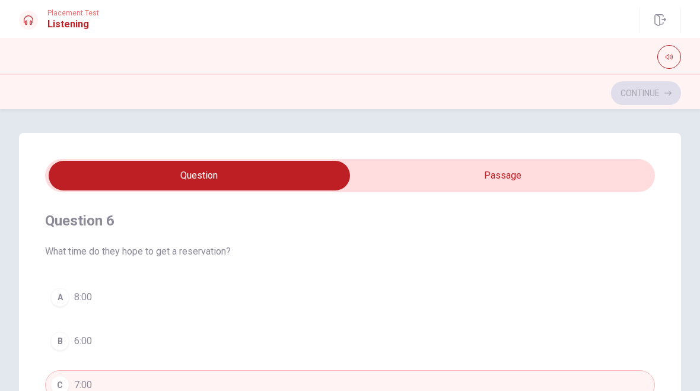
click at [457, 161] on input "checkbox" at bounding box center [199, 176] width 915 height 30
checkbox input "true"
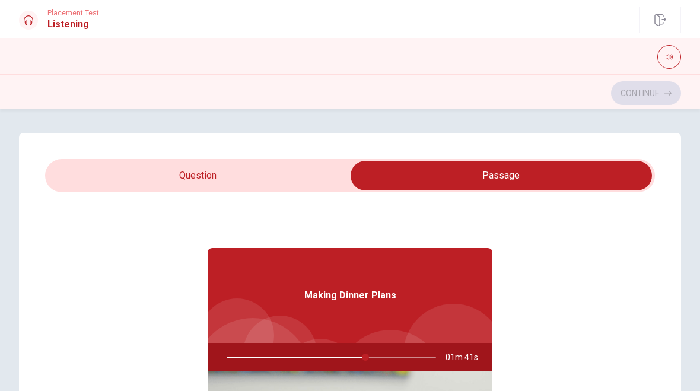
type input "67"
click at [160, 176] on input "checkbox" at bounding box center [501, 176] width 915 height 30
checkbox input "false"
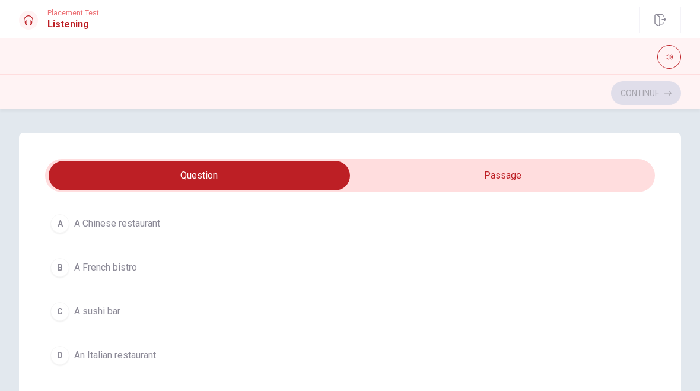
scroll to position [342, 0]
click at [57, 356] on div "D" at bounding box center [59, 357] width 19 height 19
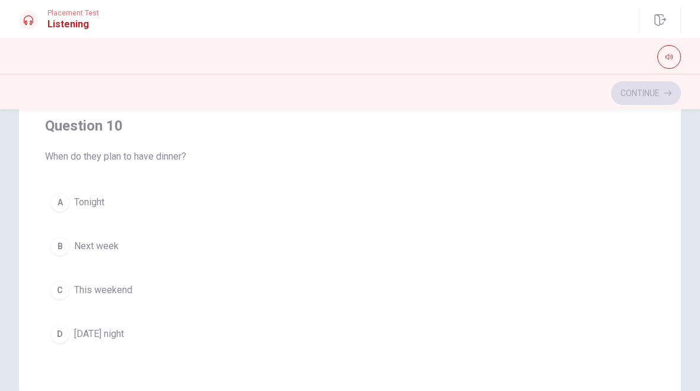
scroll to position [219, 0]
click at [59, 192] on div "A" at bounding box center [59, 199] width 19 height 19
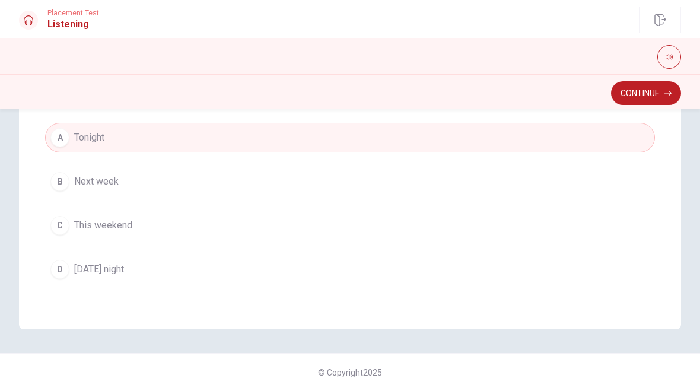
scroll to position [281, 0]
click at [654, 92] on button "Continue" at bounding box center [646, 93] width 70 height 24
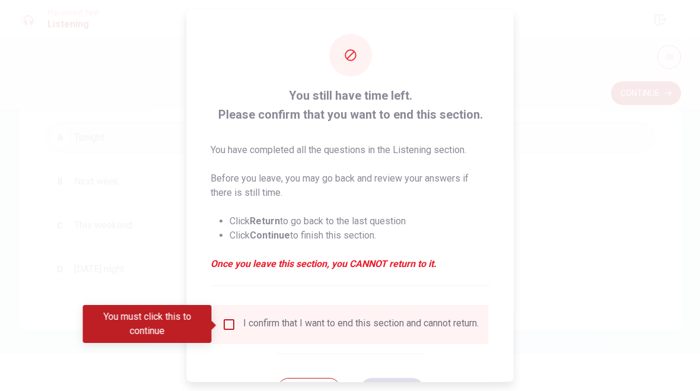
click at [222, 331] on div "I confirm that I want to end this section and cannot return." at bounding box center [350, 324] width 257 height 14
click at [222, 317] on input "You must click this to continue" at bounding box center [229, 324] width 14 height 14
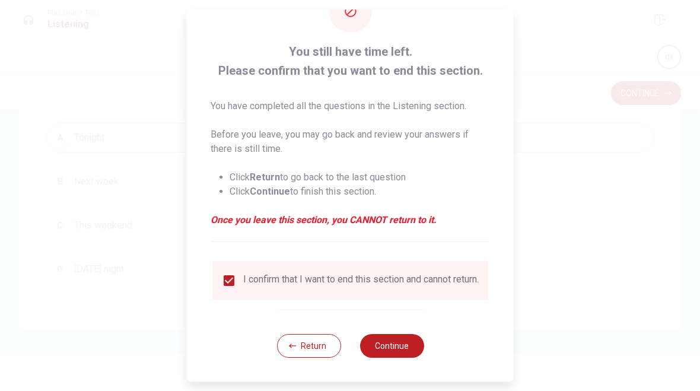
click at [398, 345] on button "Continue" at bounding box center [391, 346] width 64 height 24
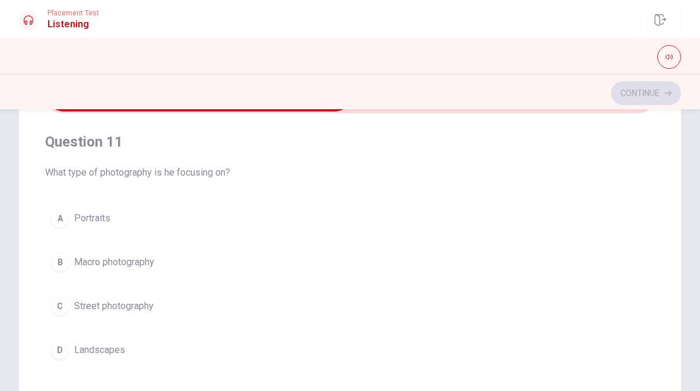
scroll to position [81, 0]
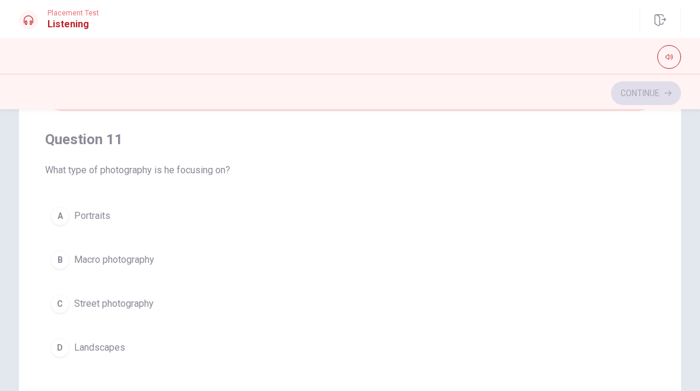
click at [26, 198] on div "Question 11 What type of photography is he focusing on? A Portraits [PERSON_NAM…" at bounding box center [350, 290] width 662 height 477
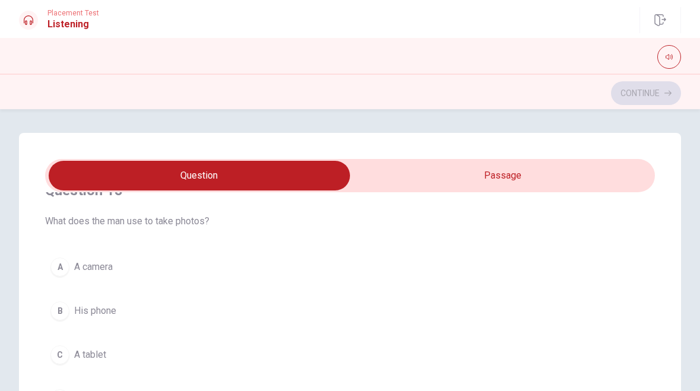
scroll to position [572, 0]
click at [61, 266] on div "A" at bounding box center [59, 265] width 19 height 19
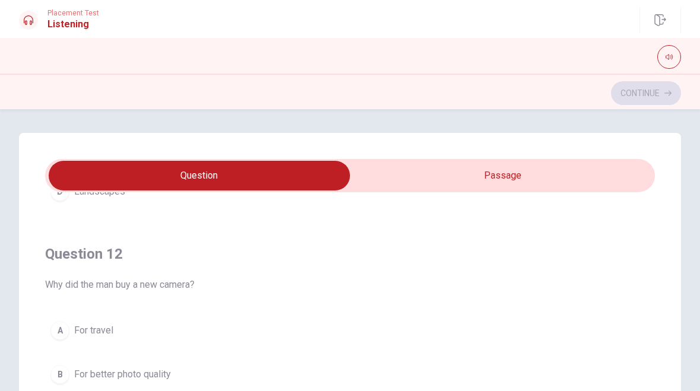
scroll to position [232, 0]
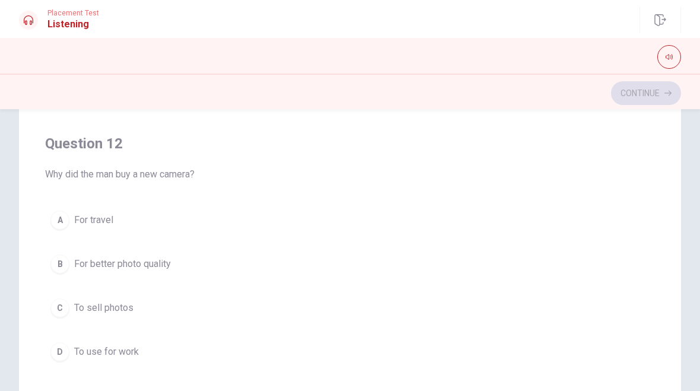
click at [63, 263] on div "B" at bounding box center [59, 263] width 19 height 19
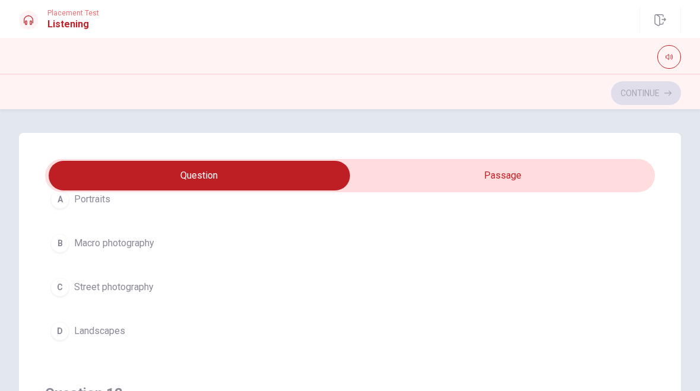
click at [47, 331] on button "D Landscapes" at bounding box center [350, 331] width 610 height 30
type input "56"
click at [397, 186] on input "checkbox" at bounding box center [199, 176] width 915 height 30
checkbox input "true"
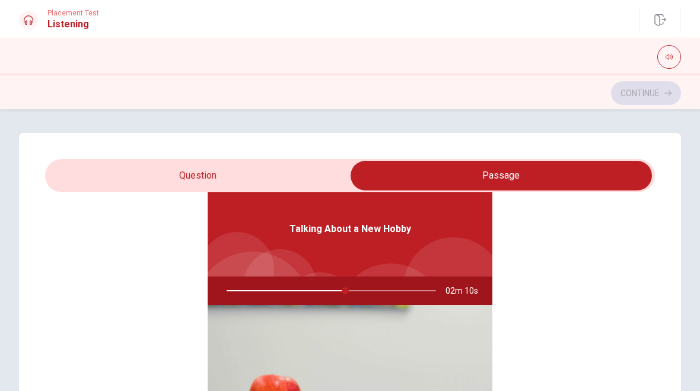
type input "57"
click at [170, 176] on input "checkbox" at bounding box center [501, 176] width 915 height 30
checkbox input "false"
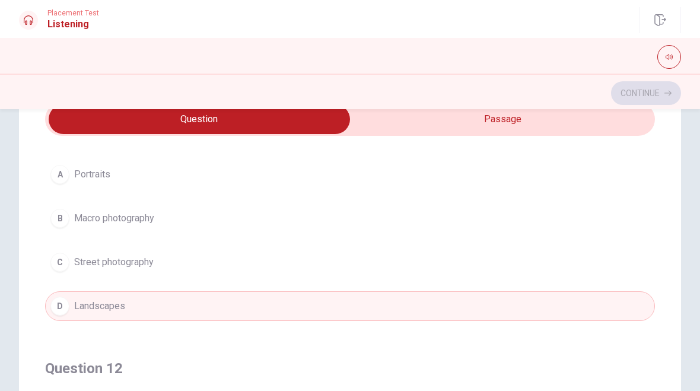
click at [79, 256] on span "Street photography" at bounding box center [113, 262] width 79 height 14
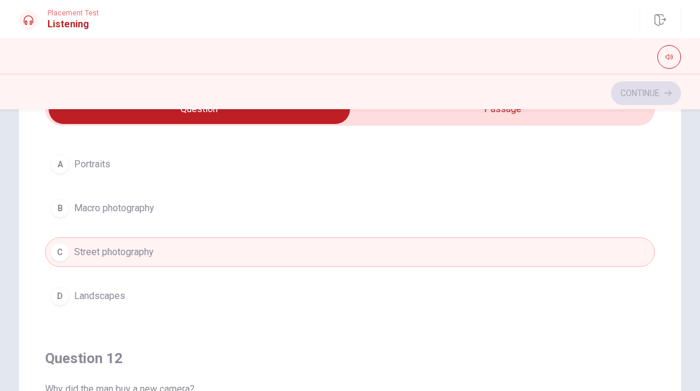
scroll to position [69, 0]
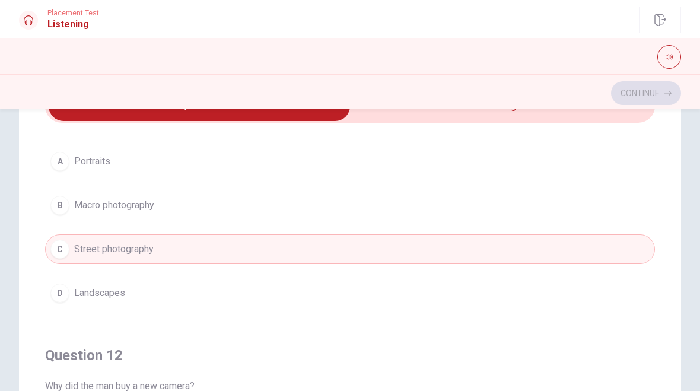
click at [76, 286] on span "Landscapes" at bounding box center [99, 293] width 51 height 14
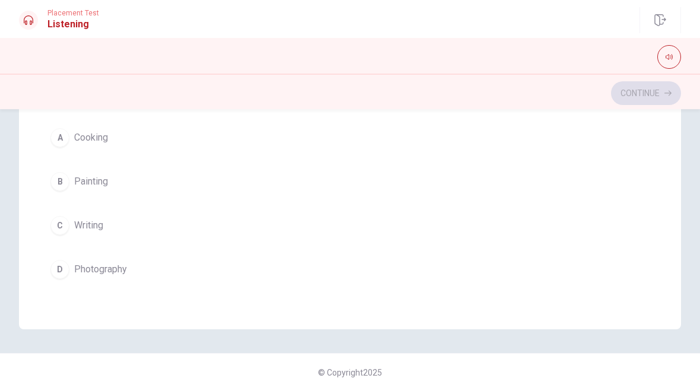
scroll to position [961, 0]
click at [62, 268] on div "D" at bounding box center [59, 269] width 19 height 19
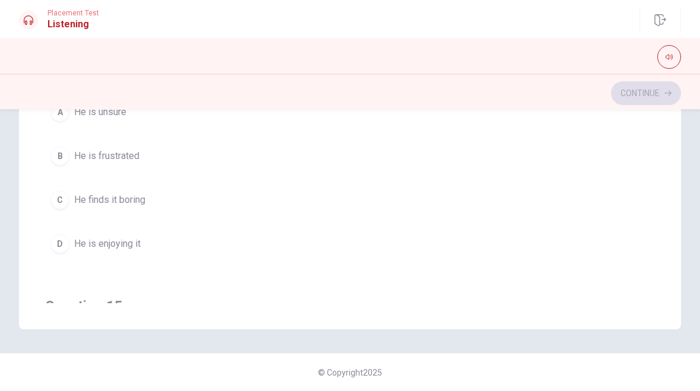
scroll to position [717, 0]
click at [61, 244] on div "D" at bounding box center [59, 242] width 19 height 19
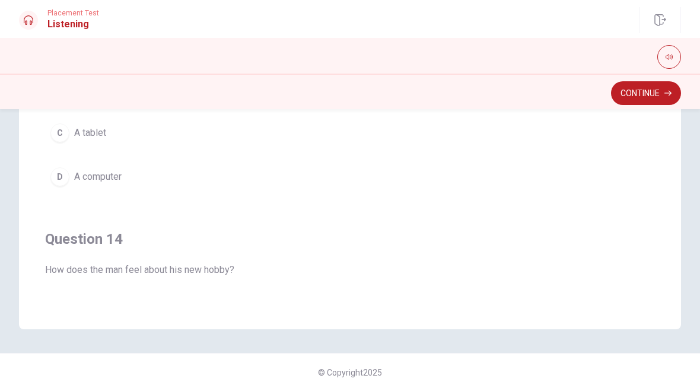
click at [650, 91] on button "Continue" at bounding box center [646, 93] width 70 height 24
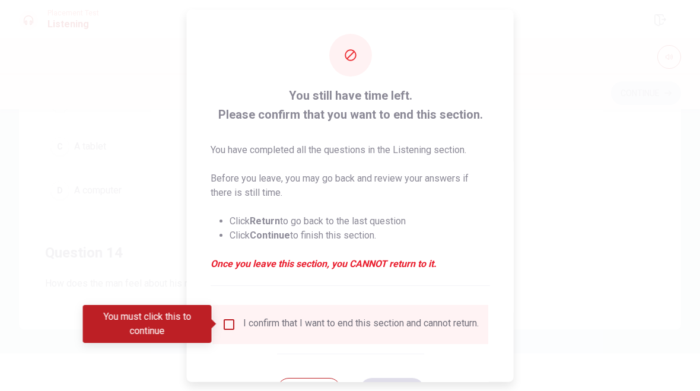
scroll to position [498, 0]
click at [218, 318] on div "You must click this to continue" at bounding box center [151, 324] width 137 height 38
click at [218, 325] on span at bounding box center [215, 323] width 7 height 9
click at [223, 330] on input "You must click this to continue" at bounding box center [229, 324] width 14 height 14
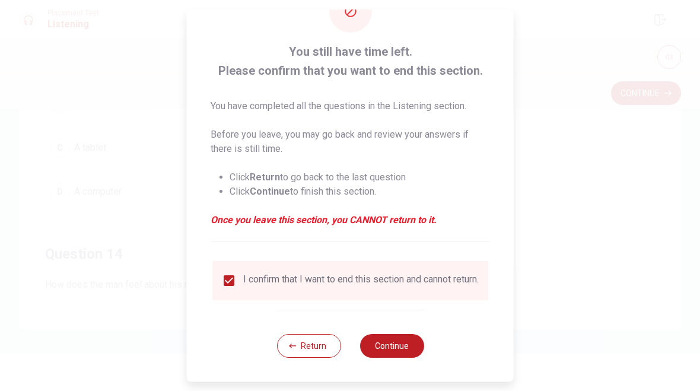
scroll to position [52, 0]
click at [387, 349] on button "Continue" at bounding box center [391, 346] width 64 height 24
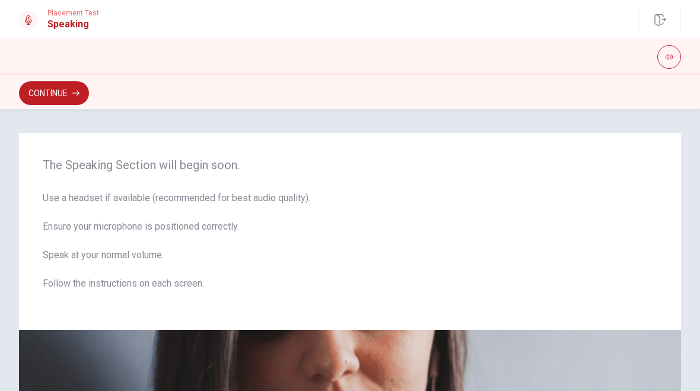
scroll to position [0, 0]
click at [51, 90] on button "Continue" at bounding box center [54, 93] width 70 height 24
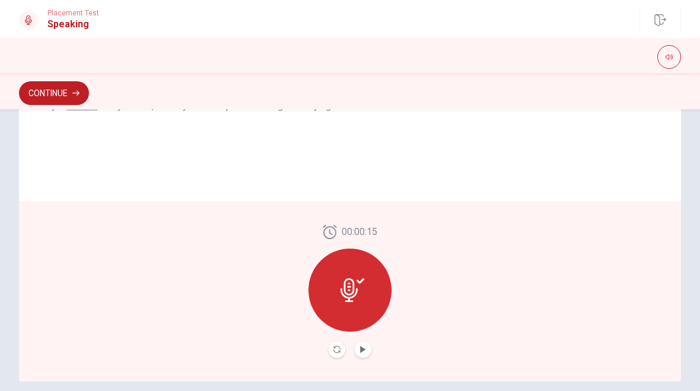
scroll to position [271, 0]
click at [352, 289] on icon at bounding box center [352, 288] width 24 height 24
click at [361, 353] on button "Play Audio" at bounding box center [363, 347] width 17 height 17
click at [351, 345] on div at bounding box center [350, 347] width 43 height 17
click at [338, 282] on div at bounding box center [349, 287] width 83 height 83
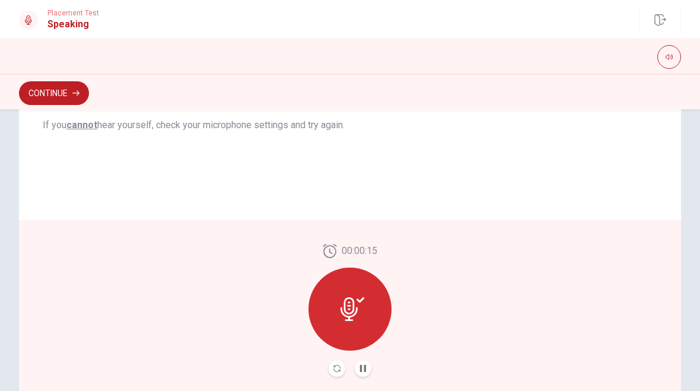
scroll to position [249, 0]
click at [49, 90] on button "Continue" at bounding box center [54, 93] width 70 height 24
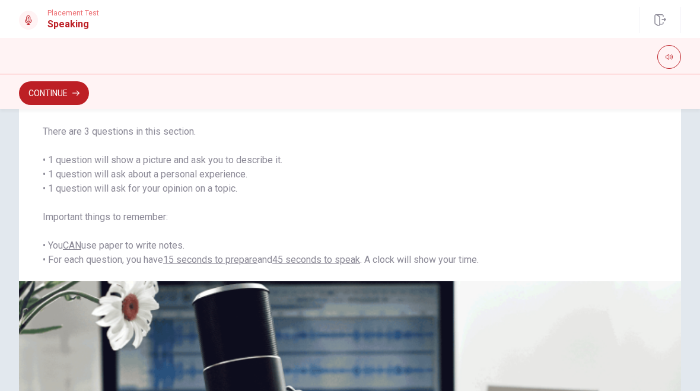
scroll to position [88, 0]
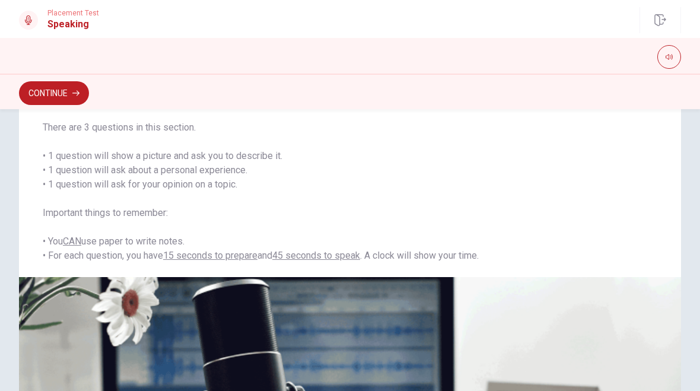
click at [47, 84] on button "Continue" at bounding box center [54, 93] width 70 height 24
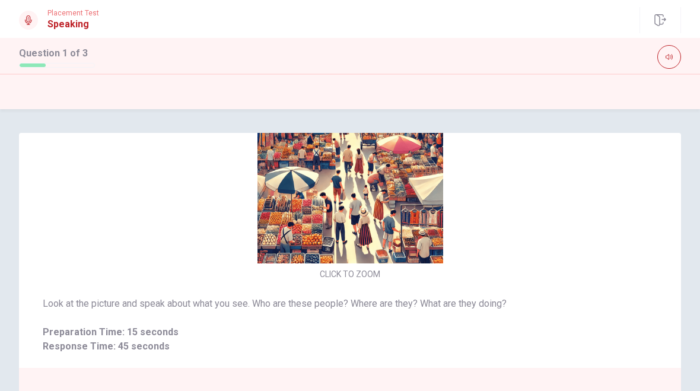
scroll to position [40, 0]
click at [356, 281] on button "CLICK TO ZOOM" at bounding box center [350, 274] width 70 height 17
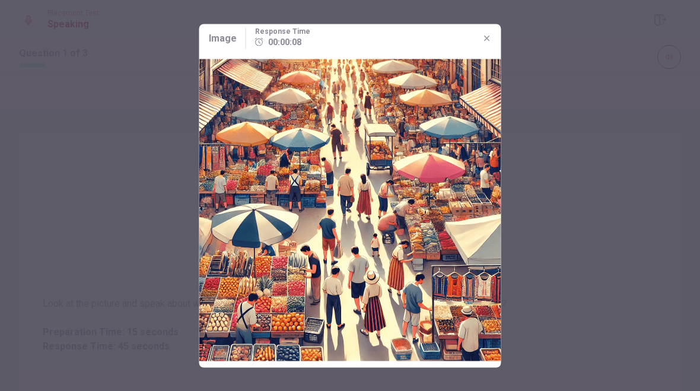
click at [544, 138] on div at bounding box center [350, 195] width 700 height 391
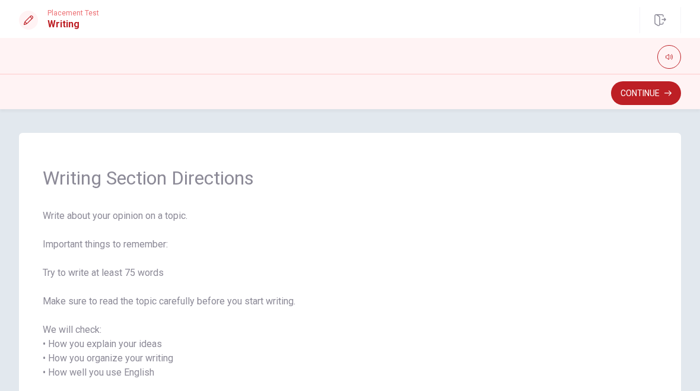
scroll to position [0, 0]
click at [644, 89] on button "Continue" at bounding box center [646, 93] width 70 height 24
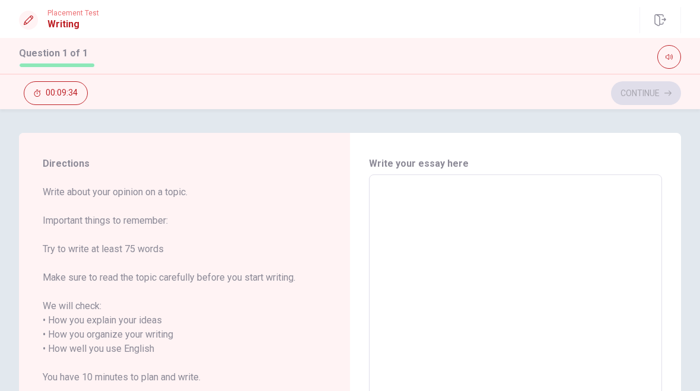
click at [488, 218] on textarea at bounding box center [515, 355] width 276 height 343
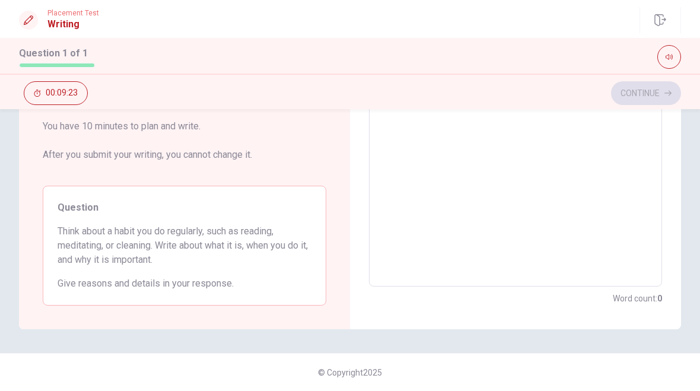
scroll to position [251, 0]
type textarea "I"
type textarea "x"
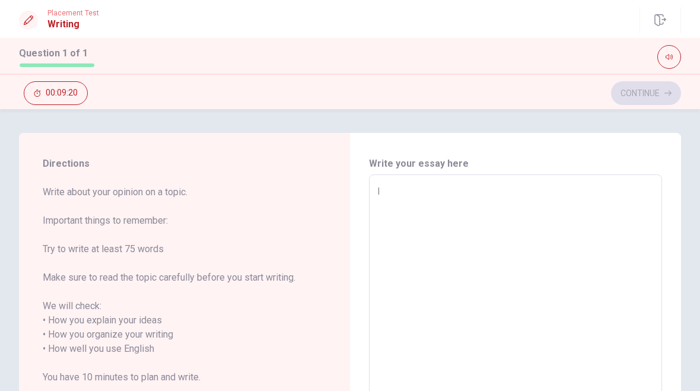
type textarea "I"
type textarea "x"
type textarea "I a"
type textarea "x"
type textarea "I am"
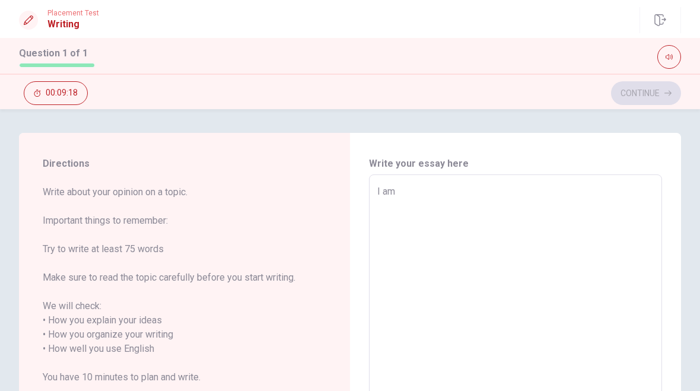
type textarea "x"
type textarea "I am"
type textarea "x"
type textarea "I am t"
type textarea "x"
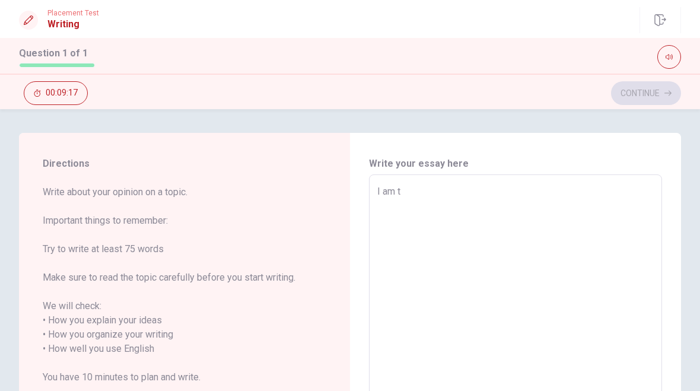
type textarea "I am th"
type textarea "x"
type textarea "I am thi"
type textarea "x"
type textarea "I am thin"
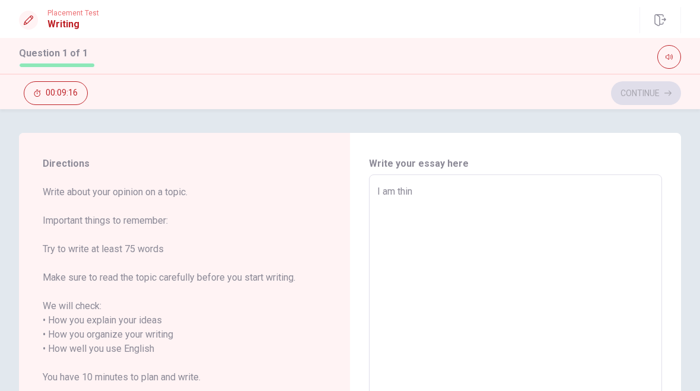
type textarea "x"
type textarea "I am think"
type textarea "x"
type textarea "I am think"
type textarea "x"
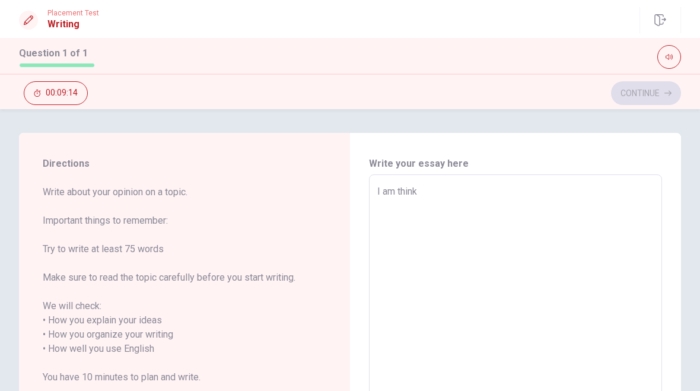
type textarea "I am think a"
type textarea "x"
type textarea "I am think ab"
type textarea "x"
type textarea "I am think abo"
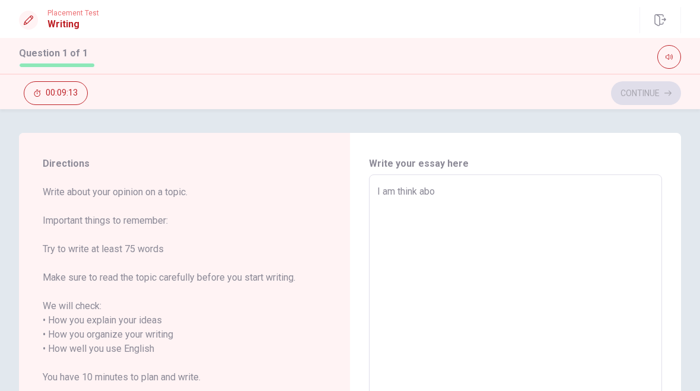
type textarea "x"
type textarea "I am think abou"
type textarea "x"
type textarea "I am think about"
type textarea "x"
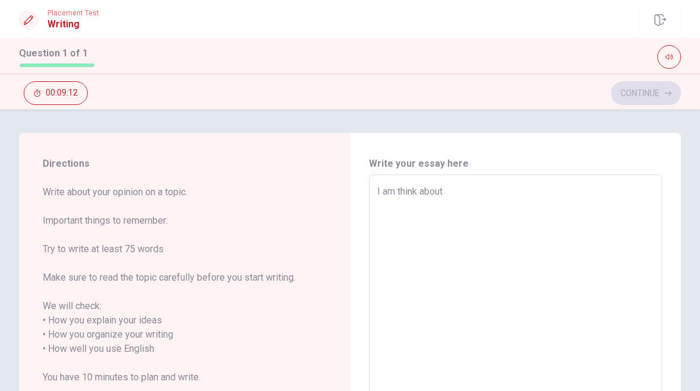
type textarea "I am think about"
type textarea "x"
type textarea "I am think about"
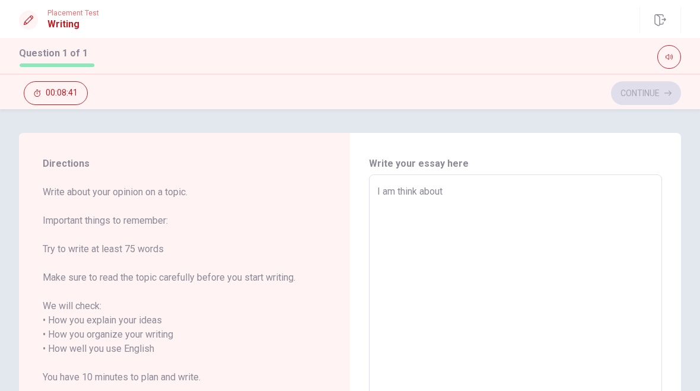
type textarea "x"
type textarea "I am think abou"
type textarea "x"
type textarea "I am think abo"
type textarea "x"
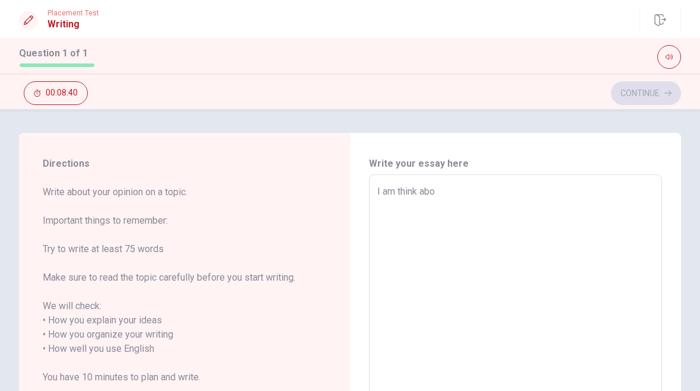
type textarea "I am think ab"
type textarea "x"
type textarea "I am think a"
type textarea "x"
type textarea "I am think"
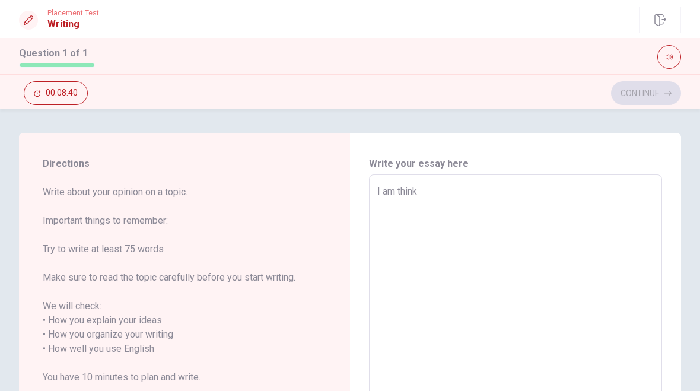
type textarea "x"
type textarea "I am think"
type textarea "x"
type textarea "I am thin"
type textarea "x"
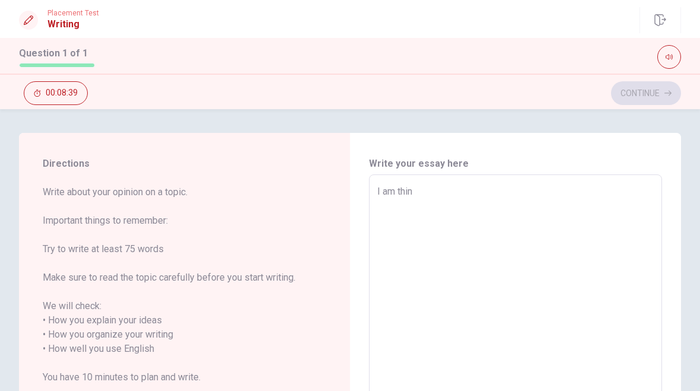
type textarea "I am thi"
type textarea "x"
type textarea "I am th"
type textarea "x"
type textarea "I am t"
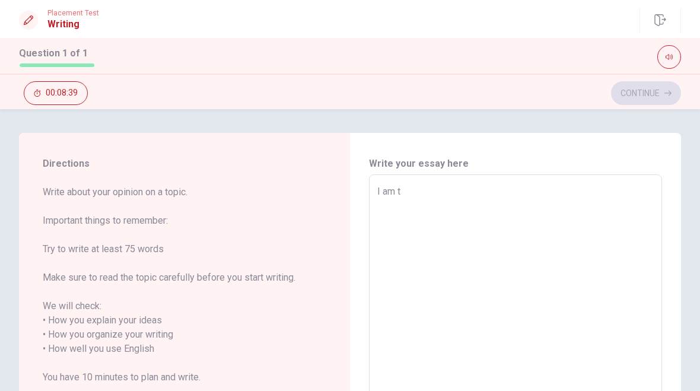
type textarea "x"
type textarea "I am"
type textarea "x"
type textarea "I am g"
type textarea "x"
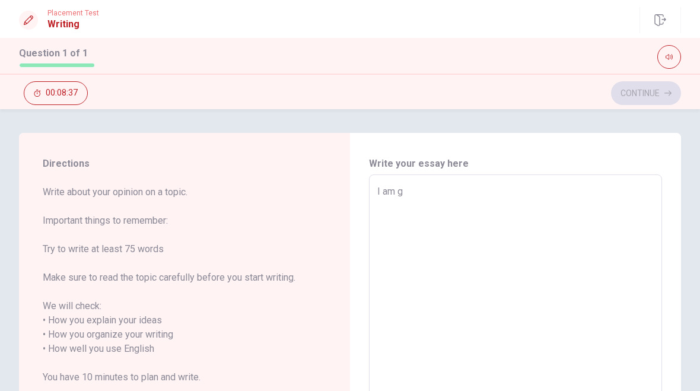
type textarea "I am go"
type textarea "x"
type textarea "I am goi"
type textarea "x"
type textarea "I am goin"
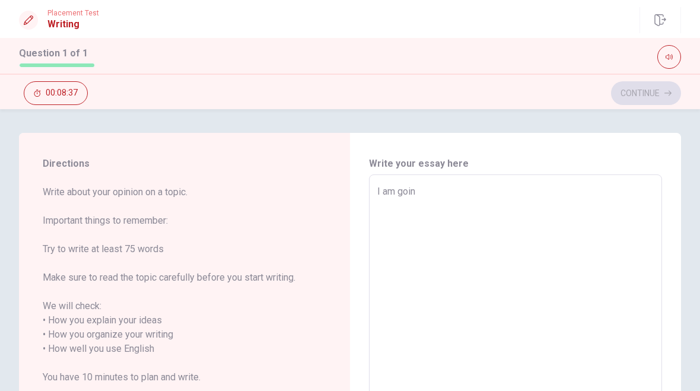
type textarea "x"
type textarea "I am going"
type textarea "x"
type textarea "I am going"
type textarea "x"
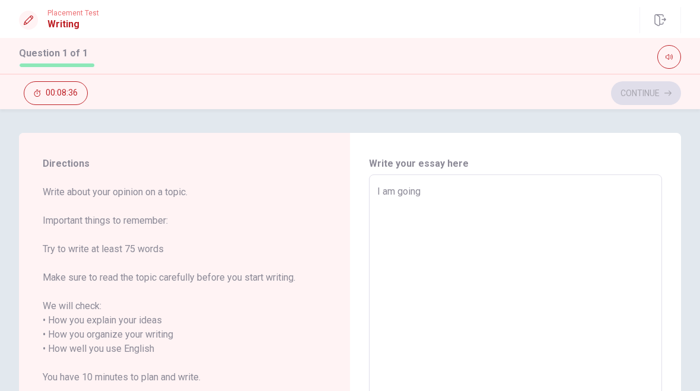
type textarea "I am going t"
type textarea "x"
type textarea "I am going to"
type textarea "x"
type textarea "I am going to"
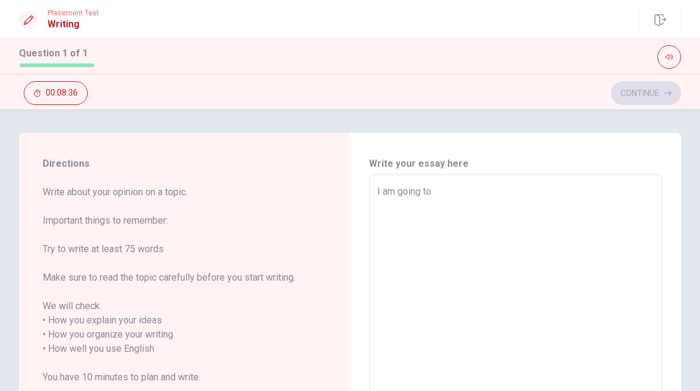
type textarea "x"
type textarea "I am going to t"
type textarea "x"
type textarea "I am going to ta"
type textarea "x"
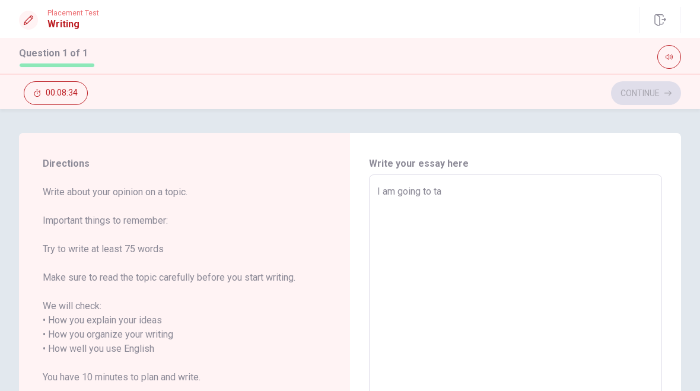
type textarea "I am going to tal"
type textarea "x"
type textarea "I am going to talk"
type textarea "x"
type textarea "I am going to talk"
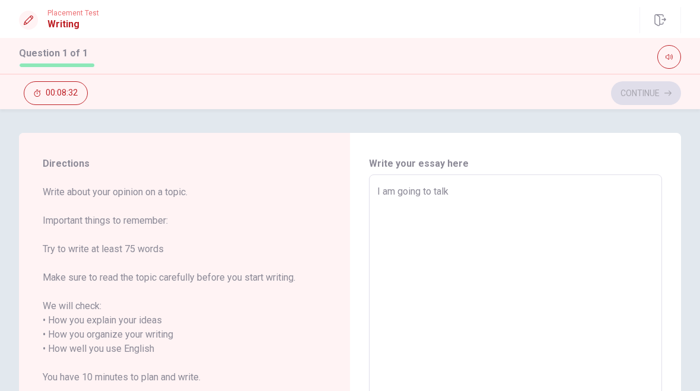
type textarea "x"
type textarea "I am going to talk a"
type textarea "x"
type textarea "I am going to talk ab"
type textarea "x"
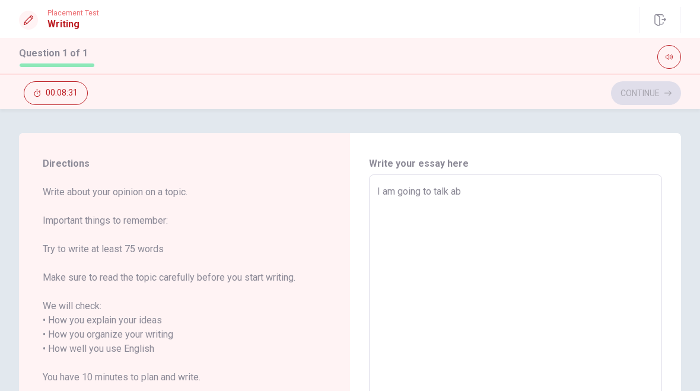
type textarea "I am going to talk abo"
type textarea "x"
type textarea "I am going to talk aboy"
type textarea "x"
type textarea "I am going to talk abo"
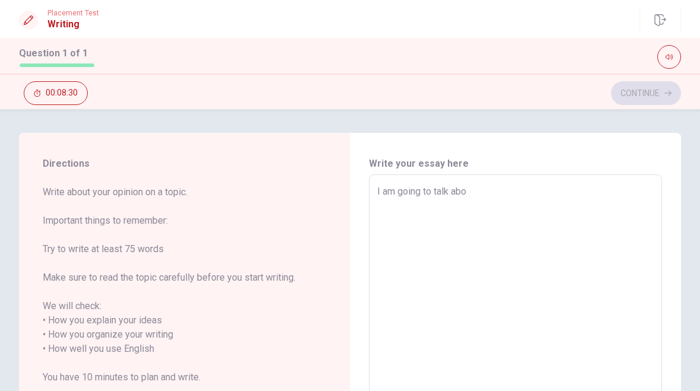
type textarea "x"
type textarea "I am going to talk abot"
type textarea "x"
type textarea "I am going to talk abo"
type textarea "x"
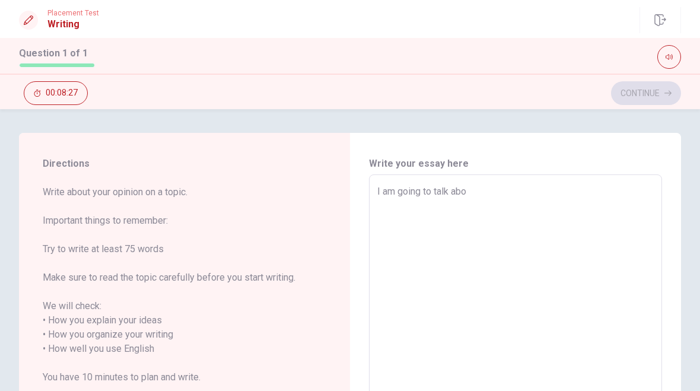
type textarea "I am going to talk abou"
type textarea "x"
type textarea "I am going to talk about"
type textarea "x"
type textarea "I am going to talk about"
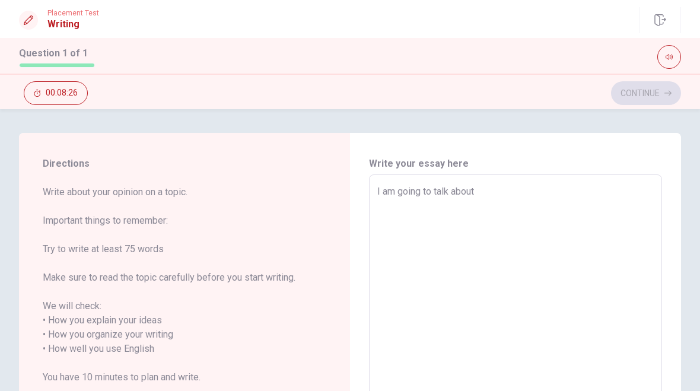
type textarea "x"
type textarea "I am going to talk about d"
type textarea "x"
type textarea "I am going to talk about do"
type textarea "x"
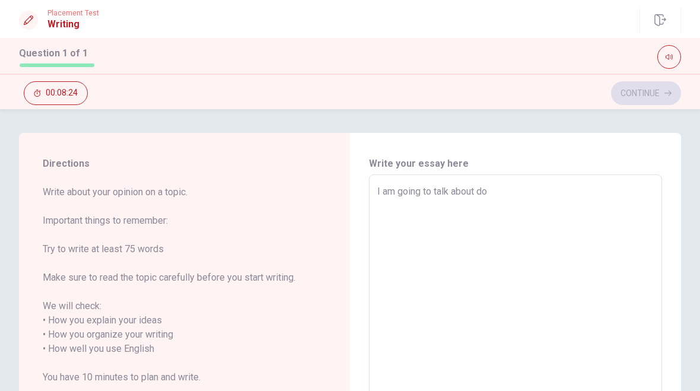
type textarea "I am going to talk about doi"
type textarea "x"
type textarea "I am going to talk about [PERSON_NAME]"
type textarea "x"
type textarea "I am going to talk about doing"
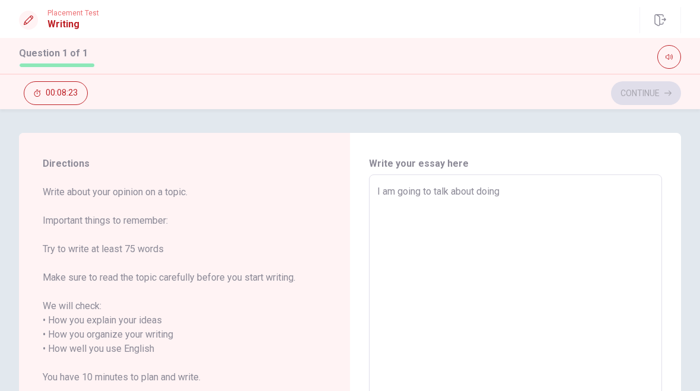
type textarea "x"
type textarea "I am going to talk about doing"
type textarea "x"
type textarea "I am going to talk about doing y"
type textarea "x"
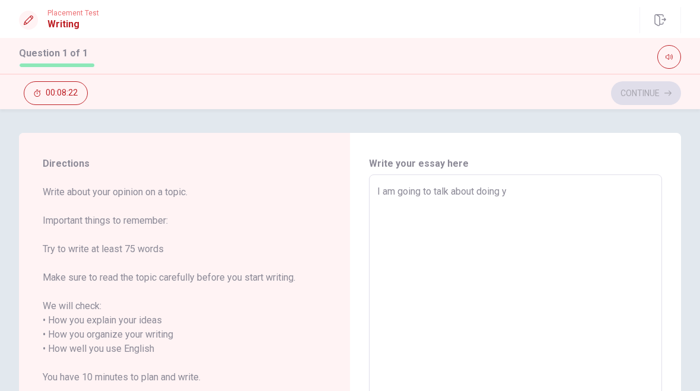
type textarea "I am going to talk about doing yo"
type textarea "x"
type textarea "I am going to talk about doing yog"
type textarea "x"
type textarea "I am going to talk about doing yoga"
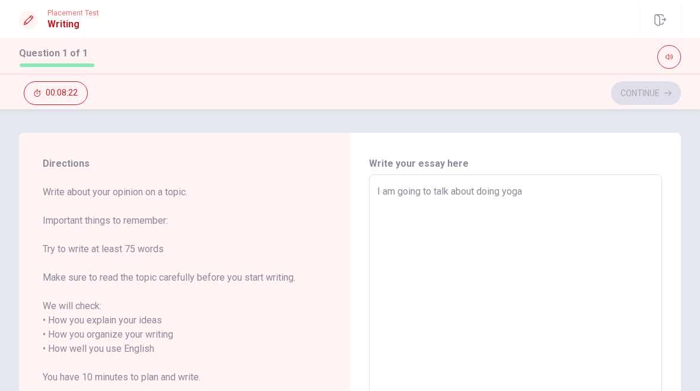
type textarea "x"
type textarea "I am going to talk about doing yoga"
type textarea "x"
type textarea "I am going to talk about doing yoga"
type textarea "x"
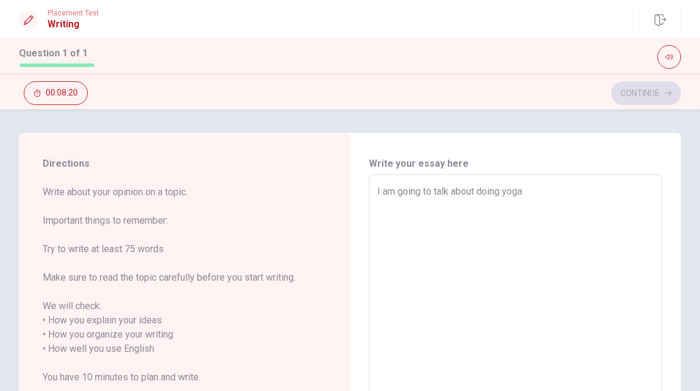
type textarea "I am going to talk about doing yoga,"
type textarea "x"
type textarea "I am going to talk about doing yoga,"
type textarea "x"
type textarea "I am going to talk about doing yoga, i"
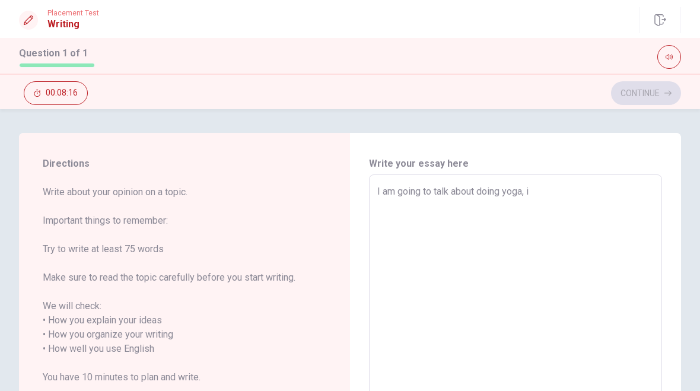
type textarea "x"
type textarea "I am going to talk about doing yoga, i"
type textarea "x"
type textarea "I am going to talk about doing yoga, i a"
type textarea "x"
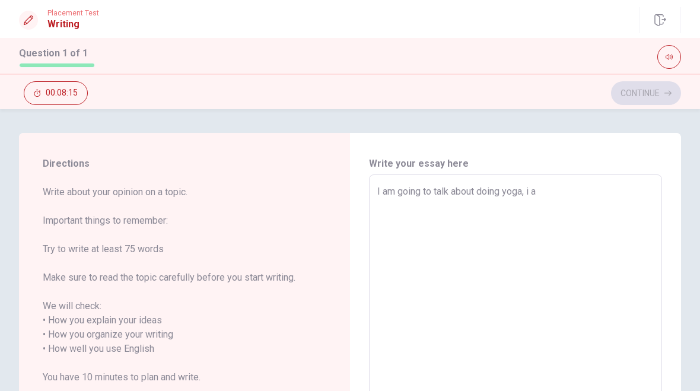
type textarea "I am going to talk about doing yoga, i am"
type textarea "x"
type textarea "I am going to talk about doing yoga, i am"
type textarea "x"
type textarea "I am going to talk about doing yoga, i am p"
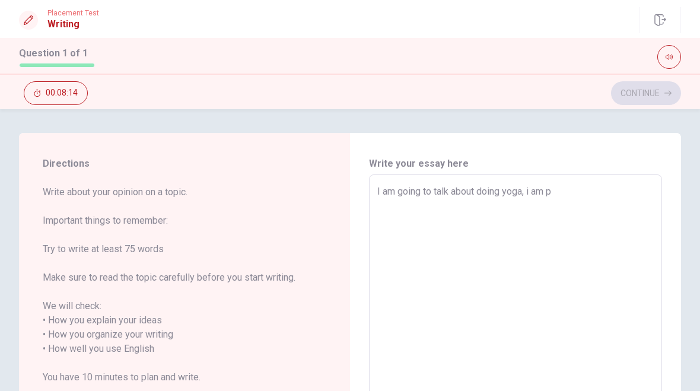
type textarea "x"
type textarea "I am going to talk about doing yoga, i am pr"
type textarea "x"
type textarea "I am going to talk about doing yoga, i am pra"
type textarea "x"
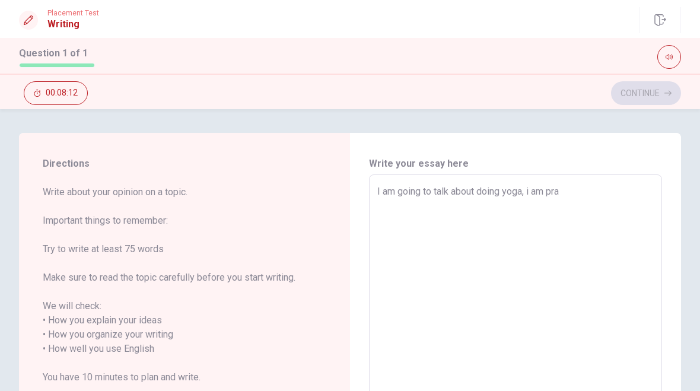
type textarea "I am going to talk about doing yoga, i am prac"
type textarea "x"
type textarea "I am going to talk about doing yoga, i am pract"
type textarea "x"
type textarea "I am going to talk about doing yoga, i am practi"
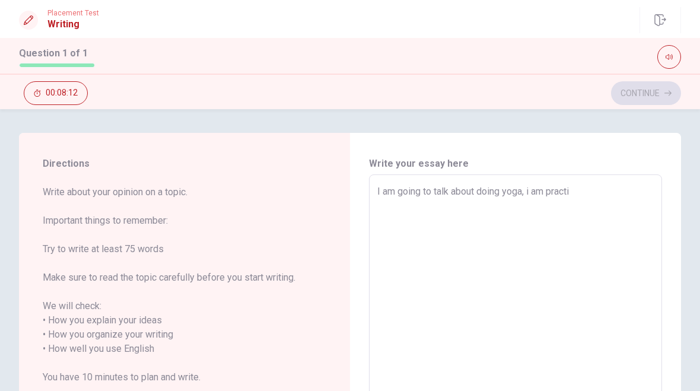
type textarea "x"
type textarea "I am going to talk about doing yoga, i am practic"
type textarea "x"
type textarea "I am going to talk about doing yoga, i am practicr"
type textarea "x"
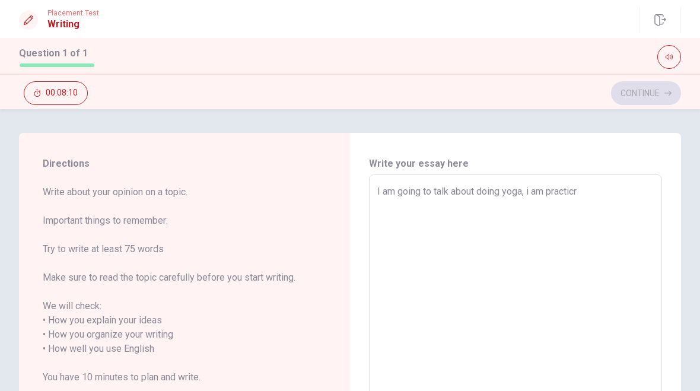
type textarea "I am going to talk about doing yoga, i am practic"
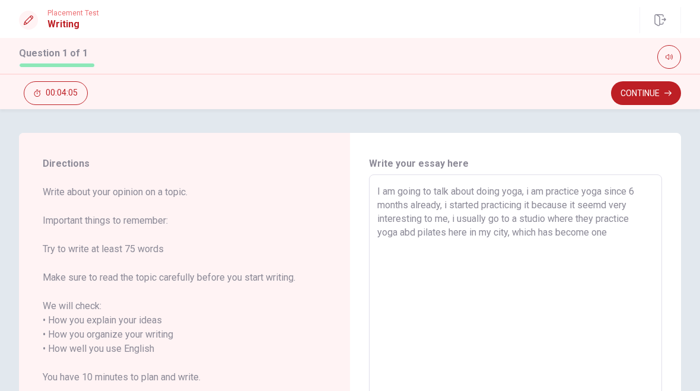
click at [252, 342] on span "Write about your opinion on a topic. Important things to remember: Try to write…" at bounding box center [185, 306] width 284 height 242
click at [607, 245] on textarea "I am going to talk about doing yoga, i am practice yoga since 6 months already,…" at bounding box center [515, 355] width 276 height 343
click at [272, 336] on span "Write about your opinion on a topic. Important things to remember: Try to write…" at bounding box center [185, 306] width 284 height 242
click at [496, 261] on textarea "I am going to talk about doing yoga, i am practice yoga since 6 months already,…" at bounding box center [515, 355] width 276 height 343
click at [412, 233] on textarea "I am going to talk about doing yoga, i am practice yoga since 6 months already,…" at bounding box center [515, 355] width 276 height 343
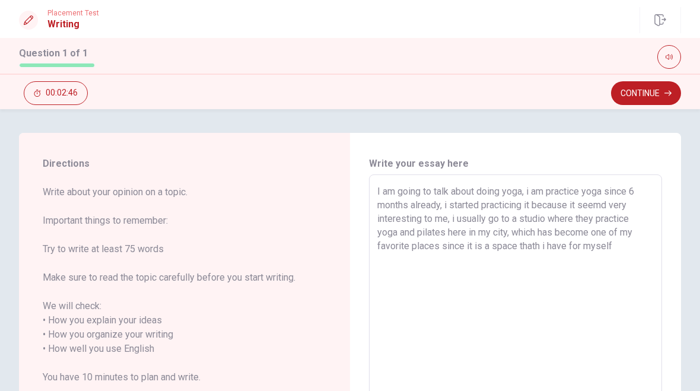
click at [492, 238] on textarea "I am going to talk about doing yoga, i am practice yoga since 6 months already,…" at bounding box center [515, 355] width 276 height 343
click at [599, 262] on textarea "I am going to talk about doing yoga, i am practice yoga since 6 months already,…" at bounding box center [515, 355] width 276 height 343
